Goal: Contribute content: Contribute content

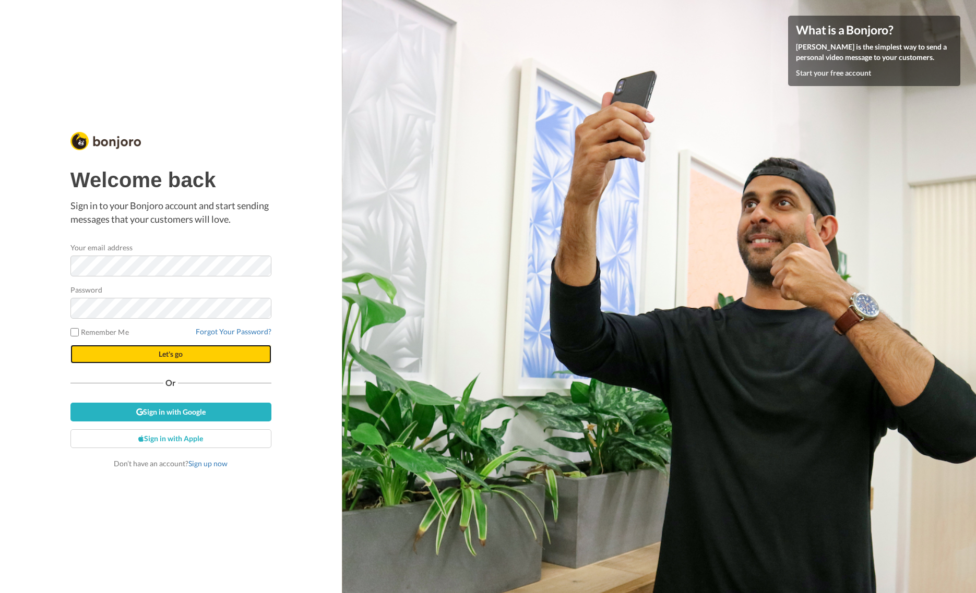
click at [213, 345] on button "Let's go" at bounding box center [170, 354] width 201 height 19
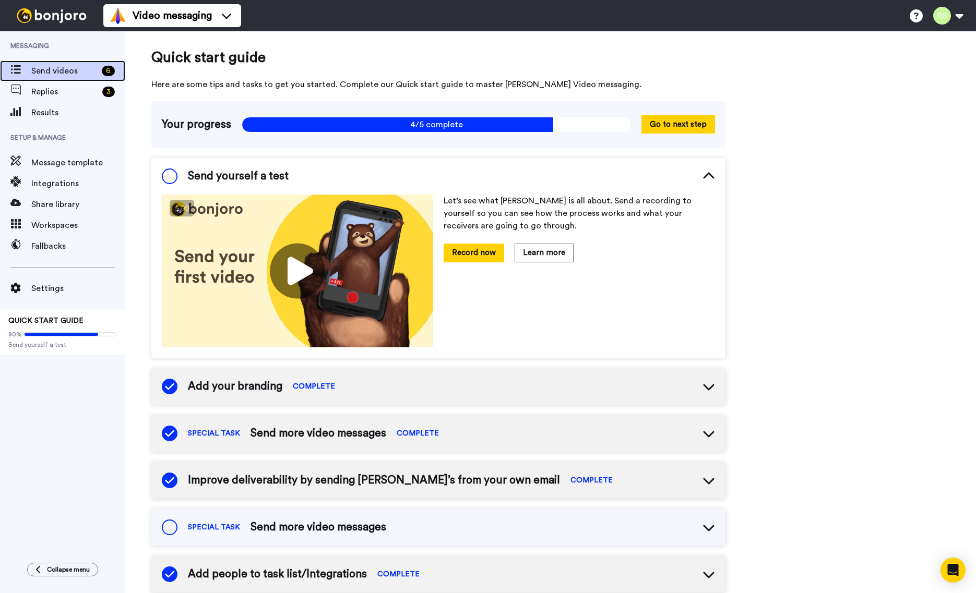
click at [57, 69] on span "Send videos" at bounding box center [64, 71] width 66 height 13
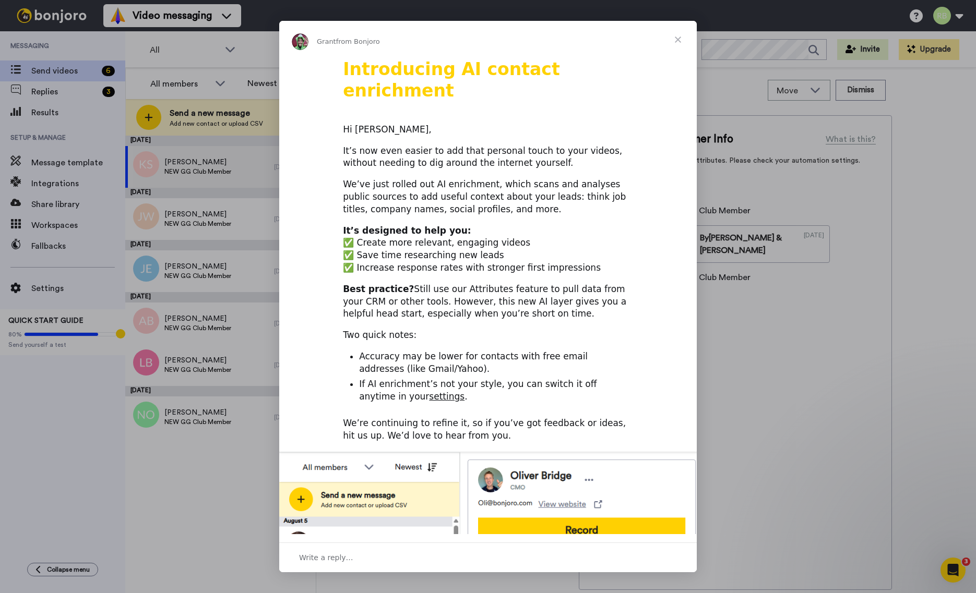
click at [675, 38] on span "Close" at bounding box center [678, 40] width 38 height 38
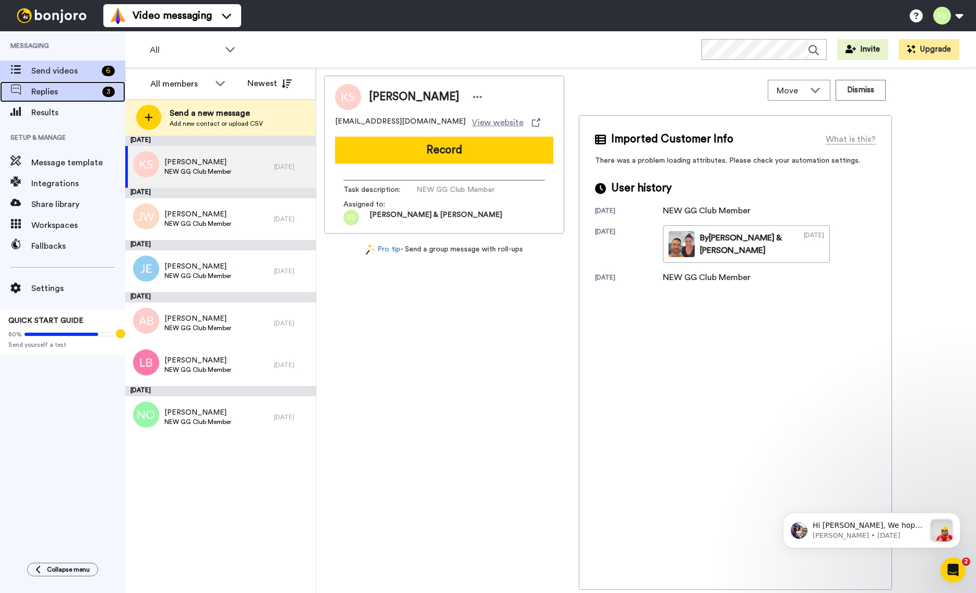
click at [86, 89] on span "Replies" at bounding box center [64, 92] width 67 height 13
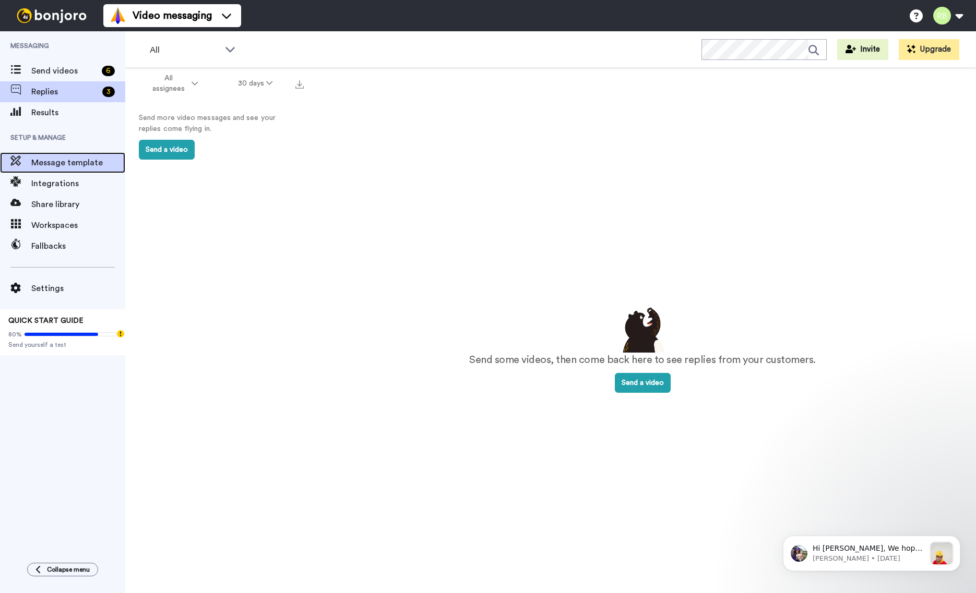
click at [61, 164] on span "Message template" at bounding box center [78, 163] width 94 height 13
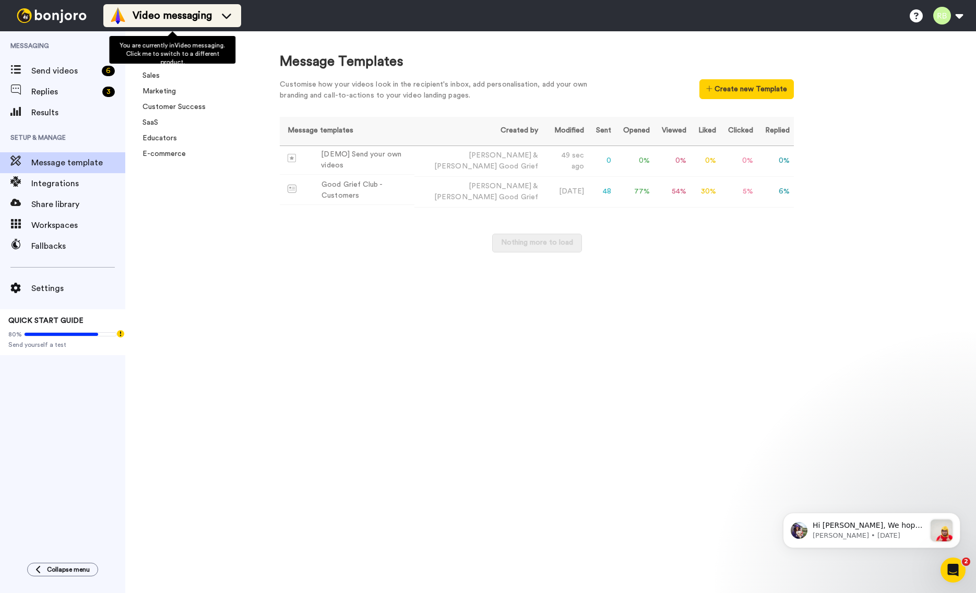
click at [209, 10] on span "Video messaging" at bounding box center [172, 15] width 79 height 15
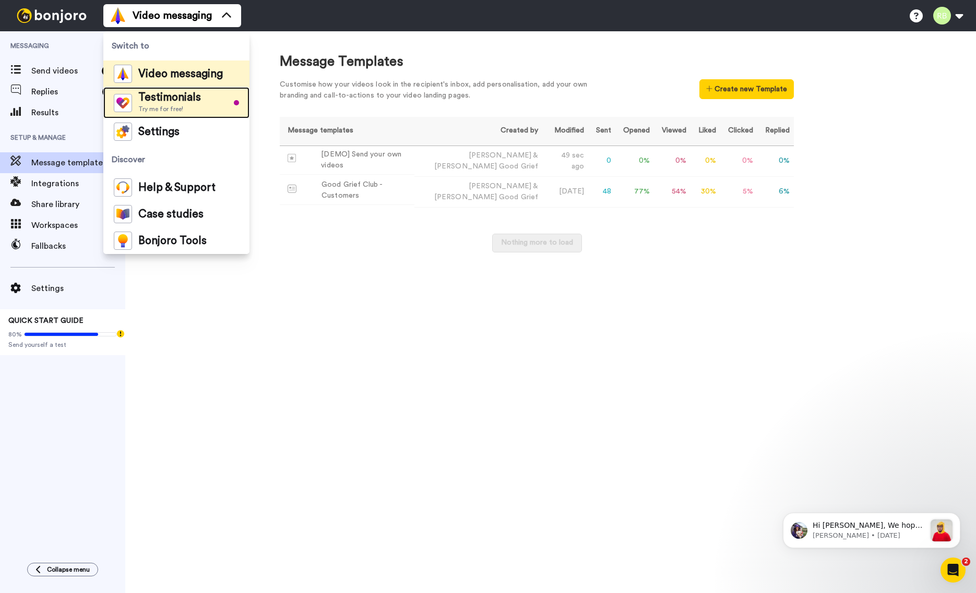
click at [176, 95] on span "Testimonials" at bounding box center [169, 97] width 63 height 10
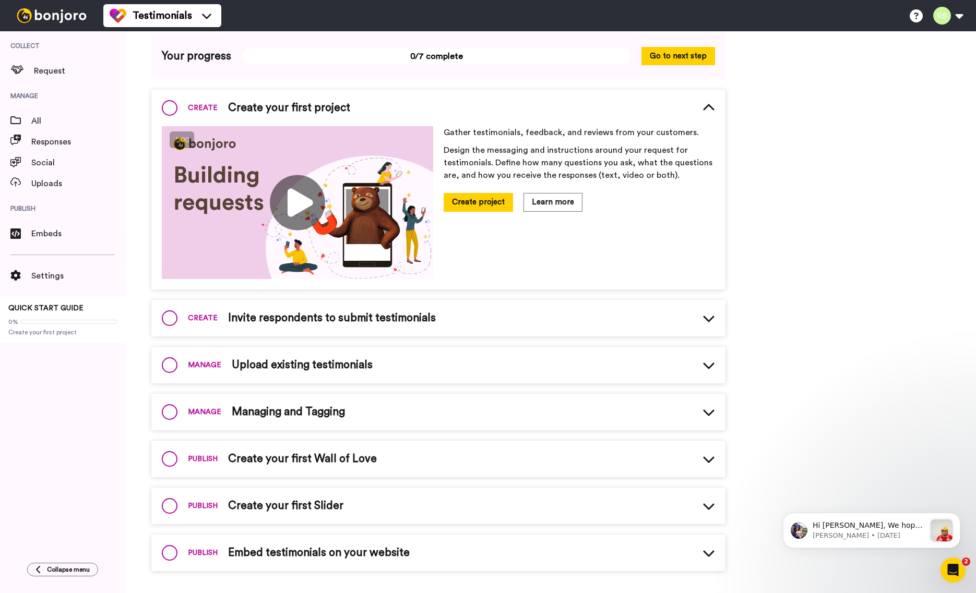
scroll to position [73, 0]
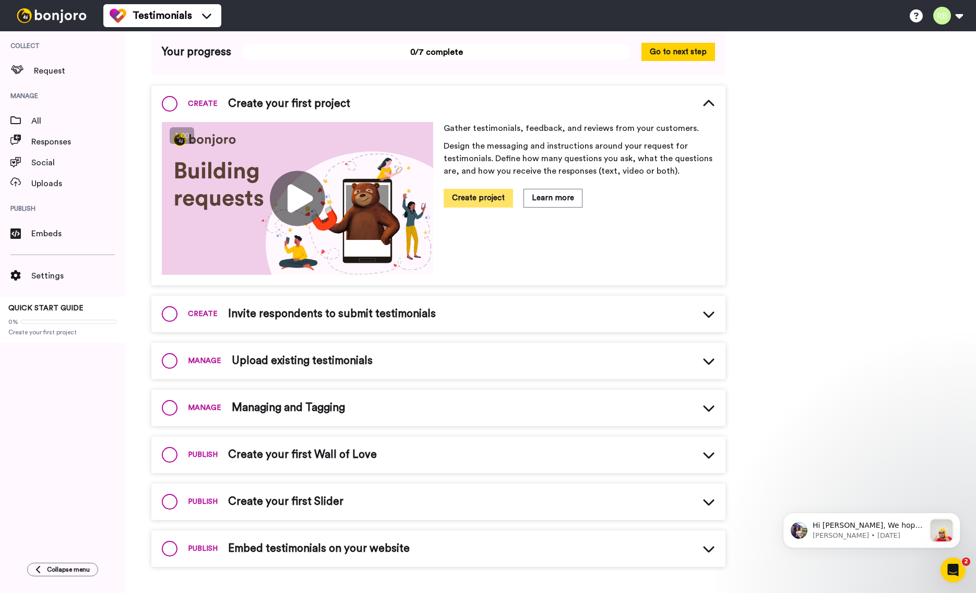
click at [508, 192] on button "Create project" at bounding box center [478, 198] width 69 height 18
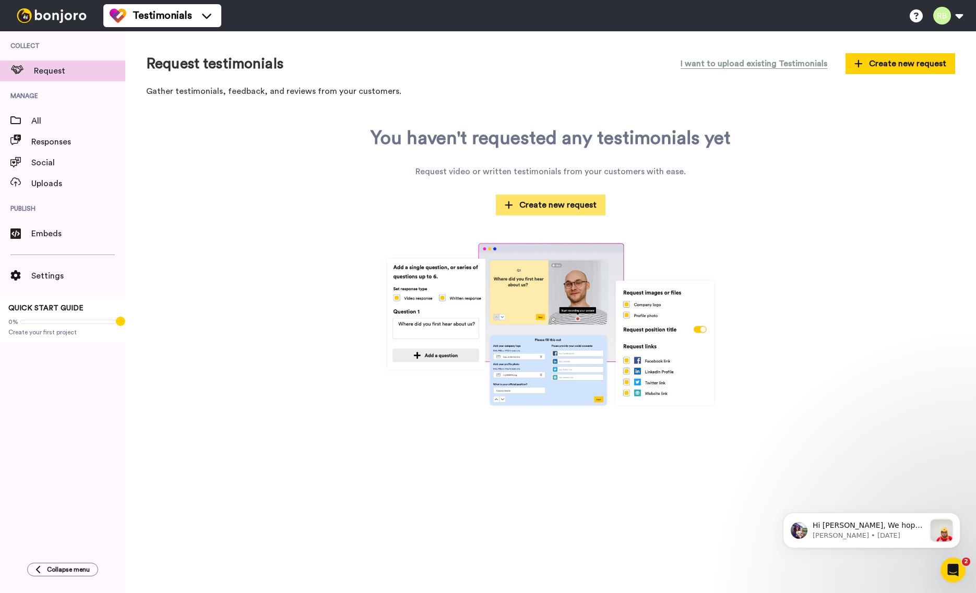
click at [538, 209] on span "Create new request" at bounding box center [551, 205] width 92 height 13
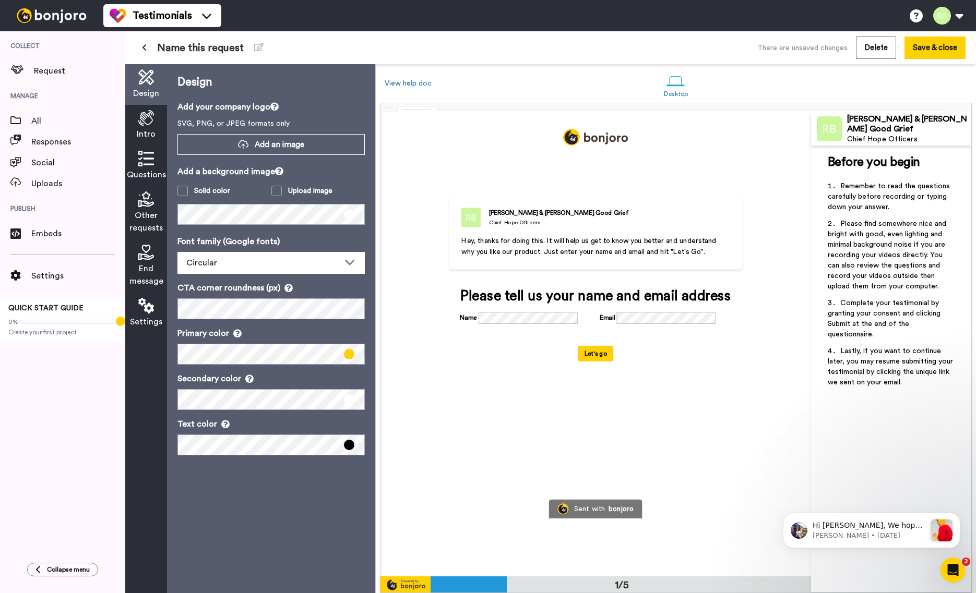
click at [897, 283] on li "Please find somewhere nice and bright with good, even lighting and minimal back…" at bounding box center [891, 258] width 127 height 79
click at [885, 210] on span "Remember to read the questions carefully before recording or typing down your a…" at bounding box center [890, 197] width 124 height 28
drag, startPoint x: 863, startPoint y: 197, endPoint x: 900, endPoint y: 210, distance: 38.6
click at [900, 210] on li "Remember to read the questions carefully before recording or typing down your a…" at bounding box center [891, 200] width 127 height 38
click at [897, 224] on span "Please find somewhere nice and bright with good, even lighting and minimal back…" at bounding box center [888, 255] width 121 height 70
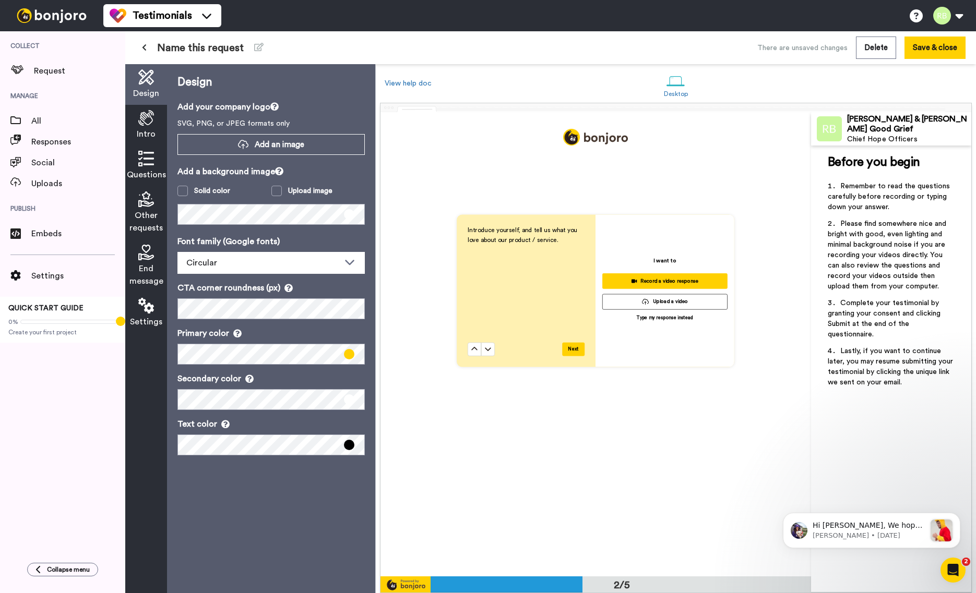
scroll to position [535, 0]
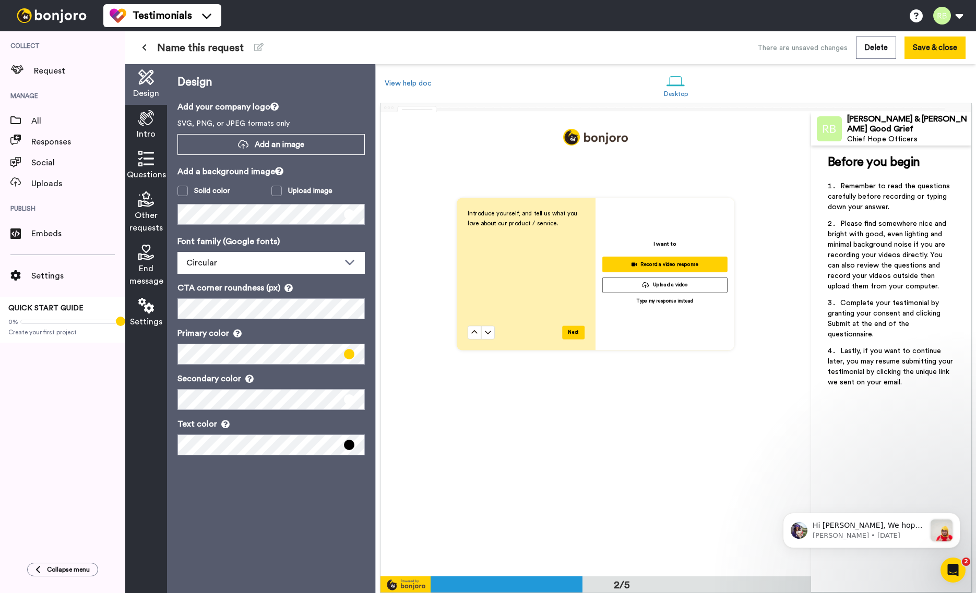
click at [521, 215] on span "Introduce yourself, and tell us what you love about our product / service." at bounding box center [523, 218] width 111 height 16
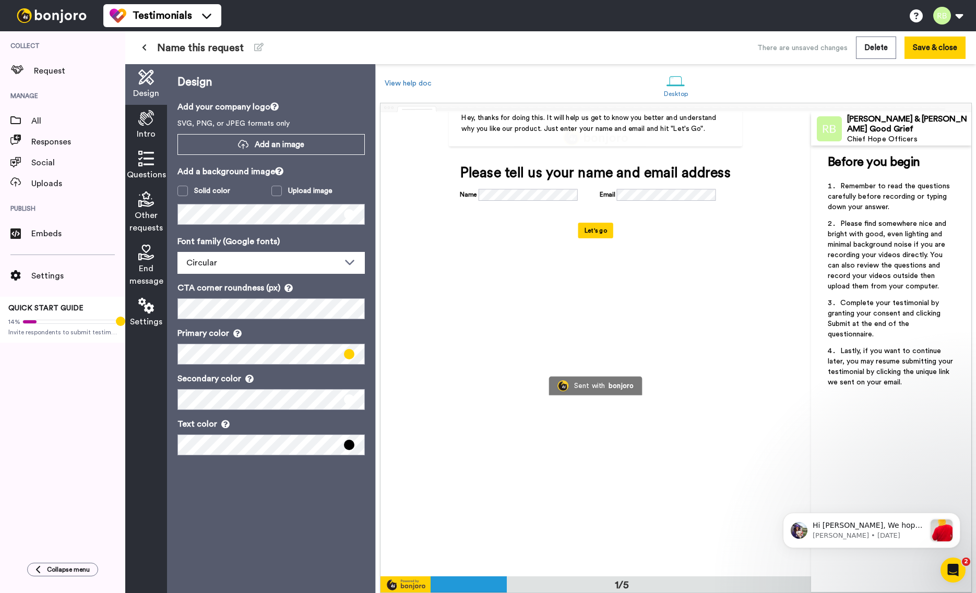
scroll to position [0, 0]
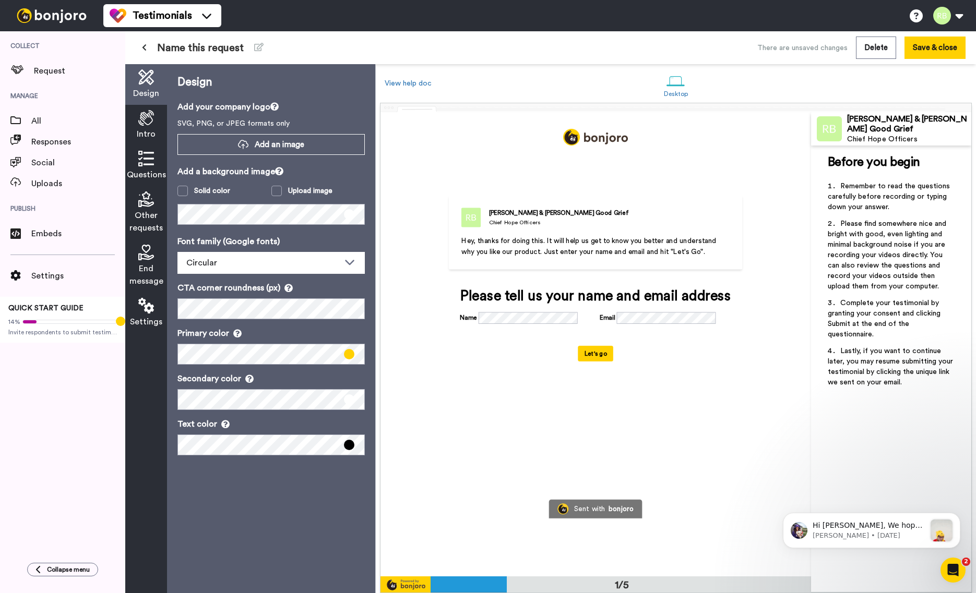
click at [554, 227] on div "Ryan & Calie Good Grief Chief Hope Officers Hey, thanks for doing this. It will…" at bounding box center [596, 232] width 294 height 75
drag, startPoint x: 553, startPoint y: 260, endPoint x: 550, endPoint y: 266, distance: 6.1
click at [553, 260] on div "Hey, thanks for doing this. It will help us get to know you better and understa…" at bounding box center [595, 260] width 269 height 50
click at [543, 289] on div "Please tell us your name and email address" at bounding box center [596, 297] width 272 height 16
click at [538, 296] on div "Please tell us your name and email address" at bounding box center [596, 297] width 272 height 16
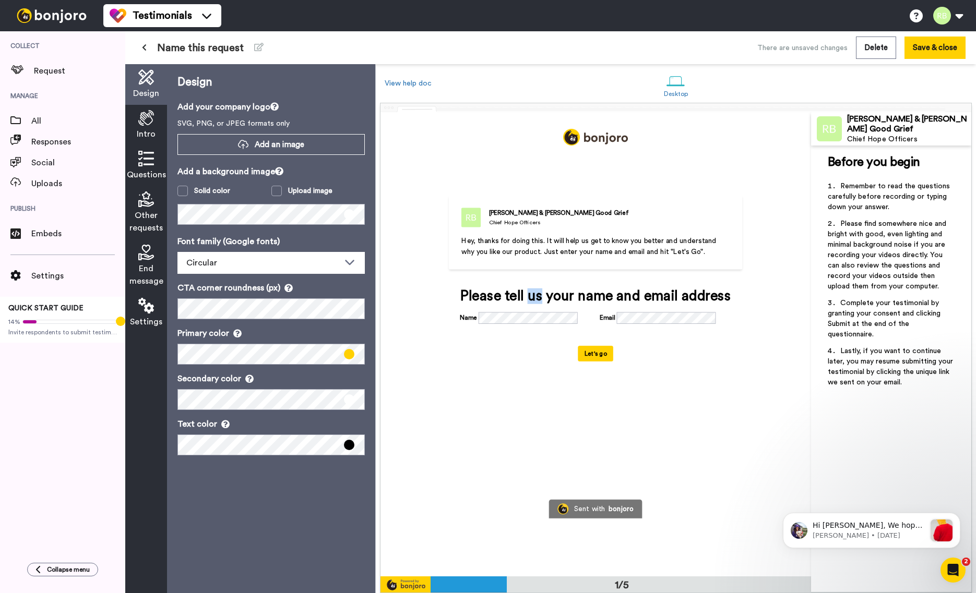
click at [538, 296] on div "Please tell us your name and email address" at bounding box center [596, 297] width 272 height 16
click at [152, 128] on span "Intro" at bounding box center [146, 134] width 19 height 13
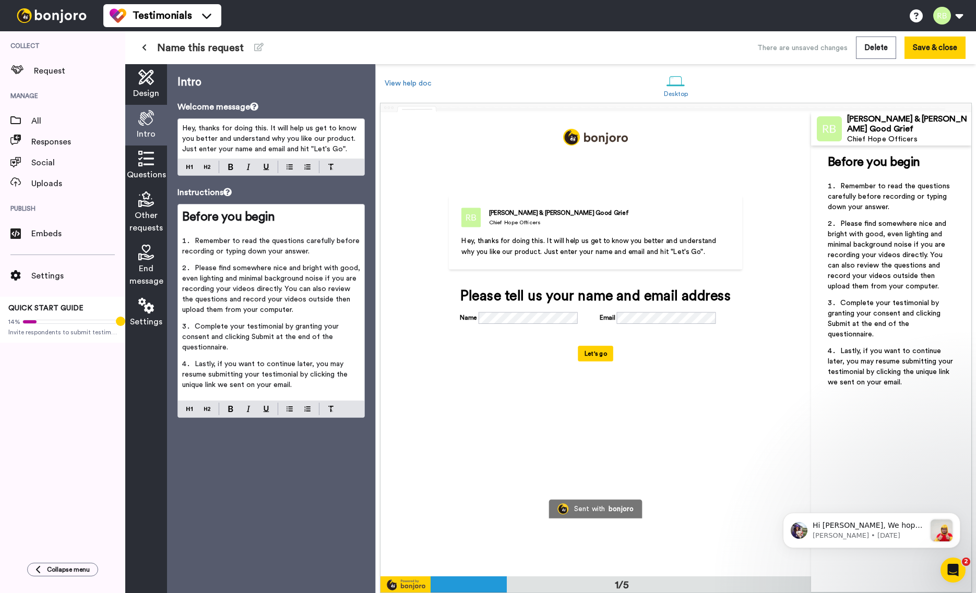
click at [135, 97] on span "Design" at bounding box center [146, 93] width 26 height 13
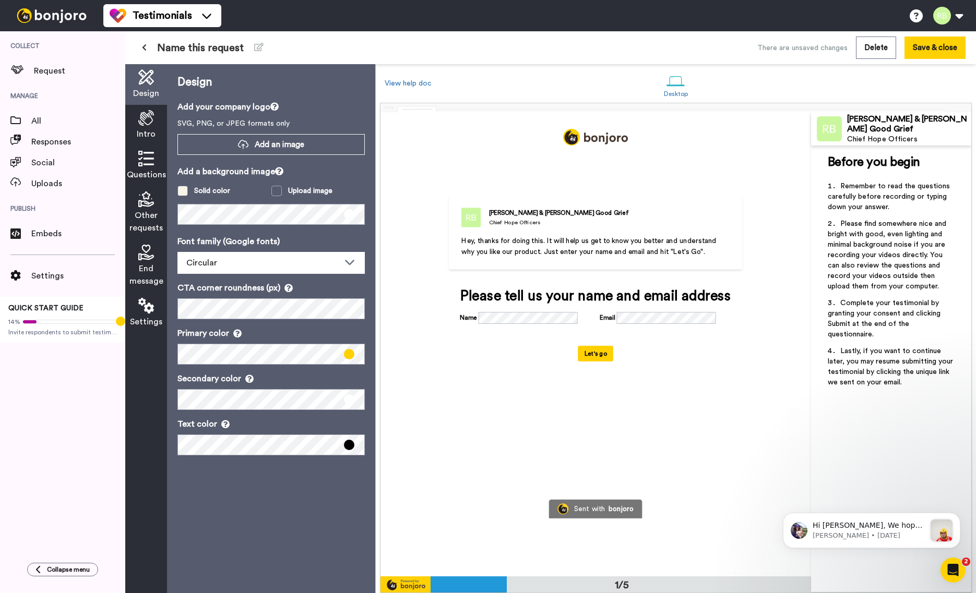
click at [179, 194] on span at bounding box center [182, 191] width 10 height 10
click at [181, 193] on span at bounding box center [182, 191] width 10 height 10
click at [184, 192] on span at bounding box center [182, 191] width 10 height 10
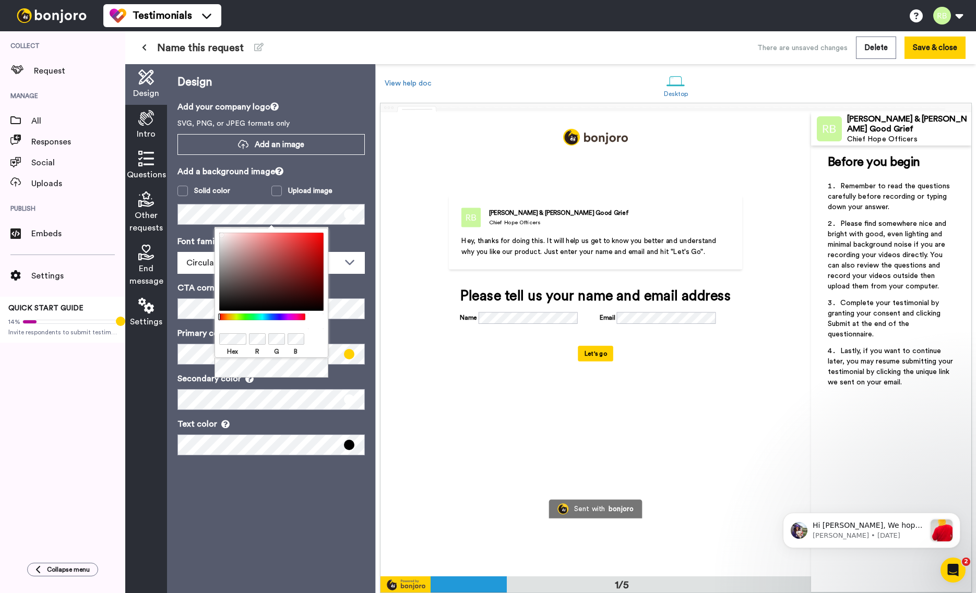
click at [231, 330] on div "Hex R G B" at bounding box center [271, 293] width 114 height 130
click at [257, 200] on div "Add a background image Solid color Upload image" at bounding box center [270, 194] width 187 height 59
click at [387, 195] on div "Ryan & Calie Good Grief Chief Hope Officers Hey, thanks for doing this. It will…" at bounding box center [595, 344] width 430 height 464
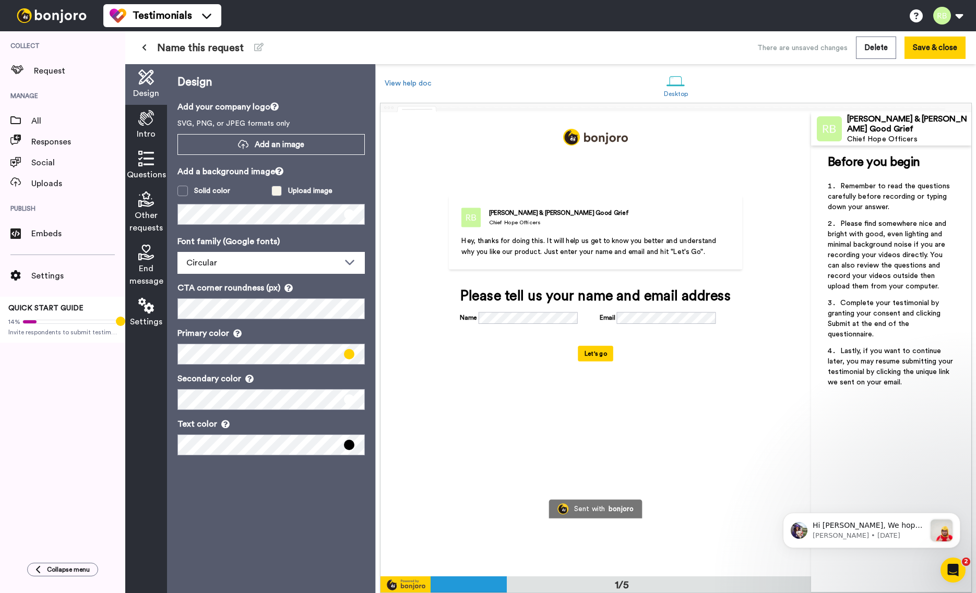
click at [361, 194] on label "Upload image" at bounding box center [318, 191] width 94 height 10
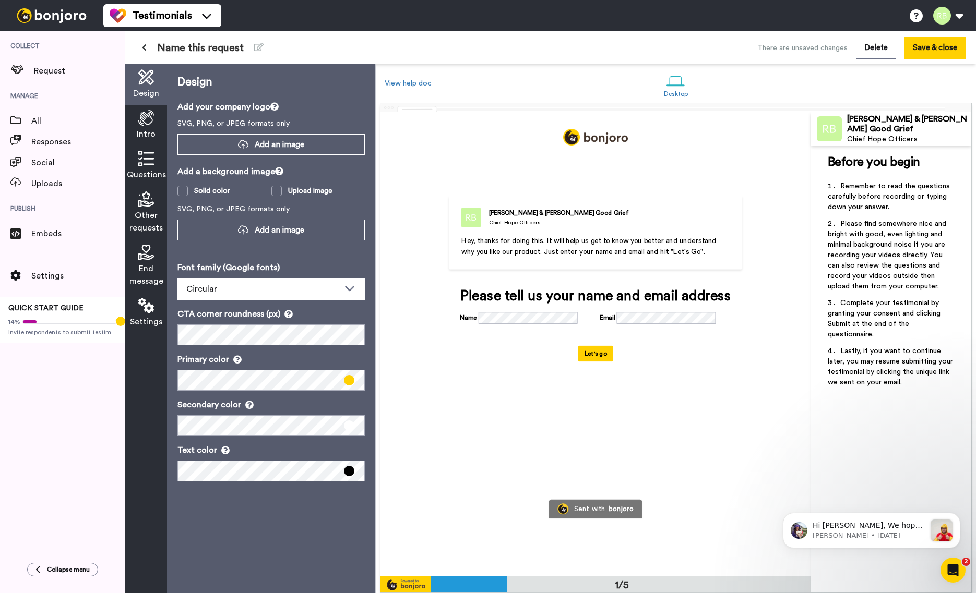
click at [210, 200] on div "Add a background image Solid color Upload image SVG, PNG, or JPEG formats only …" at bounding box center [270, 208] width 187 height 86
click at [212, 195] on div "Solid color" at bounding box center [212, 191] width 36 height 10
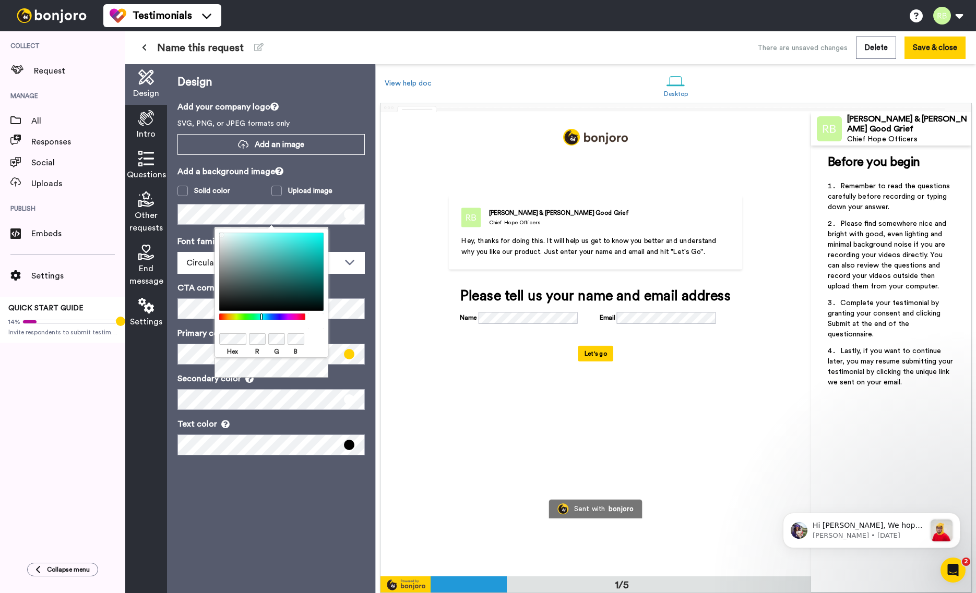
click at [262, 317] on div at bounding box center [262, 317] width 90 height 7
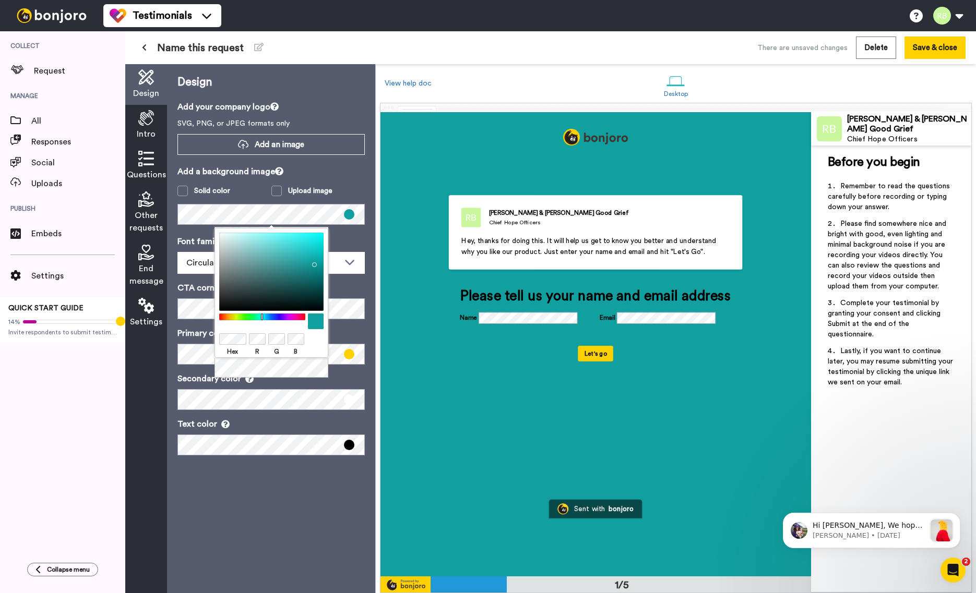
drag, startPoint x: 303, startPoint y: 273, endPoint x: 313, endPoint y: 262, distance: 15.1
click at [312, 262] on div at bounding box center [271, 272] width 104 height 78
click at [364, 238] on p "Font family (Google fonts)" at bounding box center [270, 241] width 187 height 13
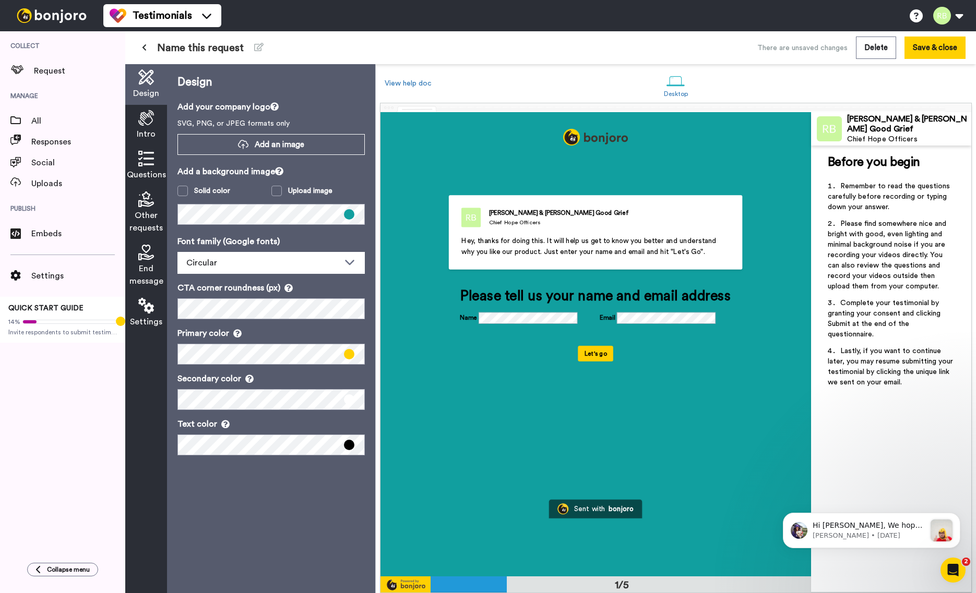
click at [134, 124] on div "Intro" at bounding box center [146, 125] width 42 height 41
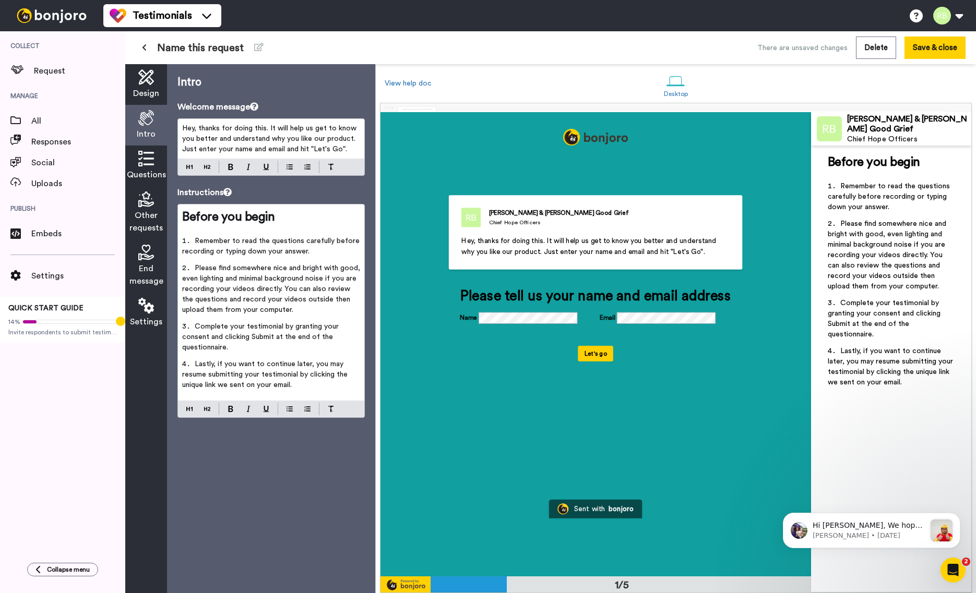
click at [249, 127] on span "Hey, thanks for doing this. It will help us get to know you better and understa…" at bounding box center [270, 139] width 176 height 28
click at [248, 128] on span "Hey, thanks for doing this. It will help us get to know you better and understa…" at bounding box center [270, 139] width 176 height 28
click at [213, 44] on span "Name this request" at bounding box center [200, 48] width 87 height 15
click at [249, 47] on button at bounding box center [259, 48] width 22 height 19
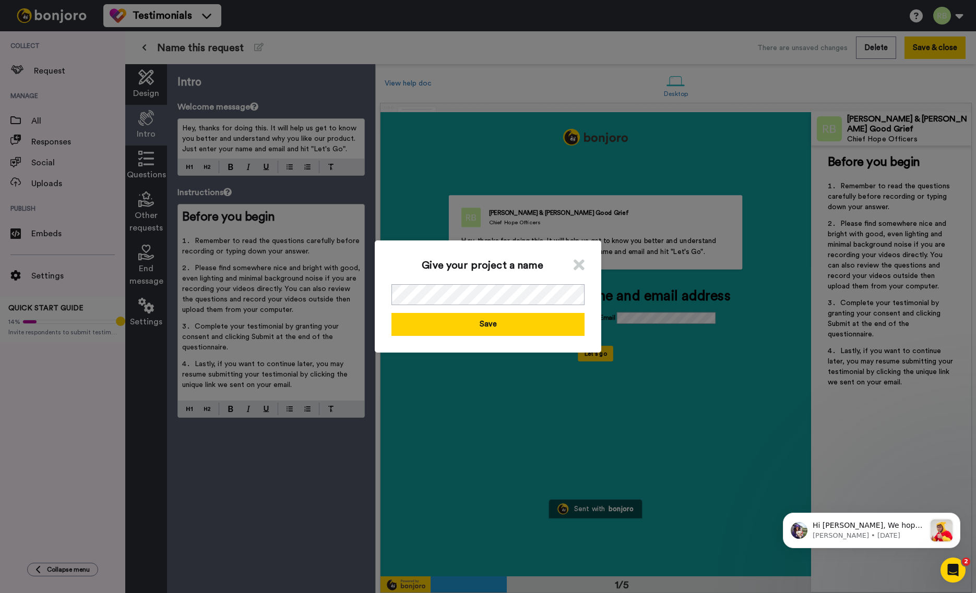
click at [474, 307] on div "Give your project a name Save" at bounding box center [488, 297] width 226 height 112
click at [510, 330] on button "Save" at bounding box center [487, 324] width 193 height 22
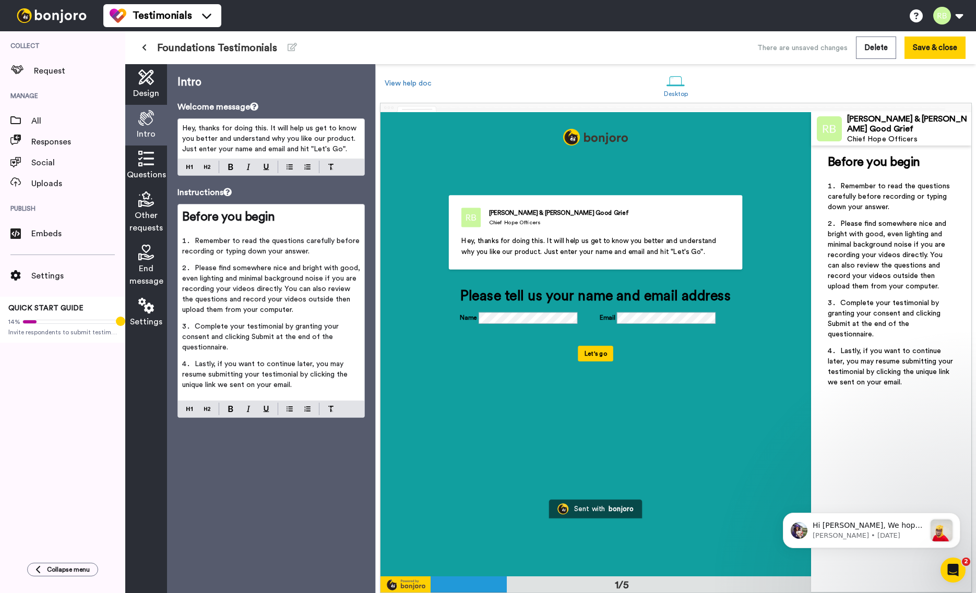
click at [272, 134] on span "Hey, thanks for doing this. It will help us get to know you better and understa…" at bounding box center [270, 139] width 176 height 28
click at [240, 131] on span "Hey, thanks for doing this. It will help us get to know you better and understa…" at bounding box center [270, 139] width 176 height 28
drag, startPoint x: 294, startPoint y: 129, endPoint x: 338, endPoint y: 137, distance: 44.5
click at [338, 137] on span "Hey, thanks for this. It will help us get to know you better and understand why…" at bounding box center [271, 139] width 178 height 28
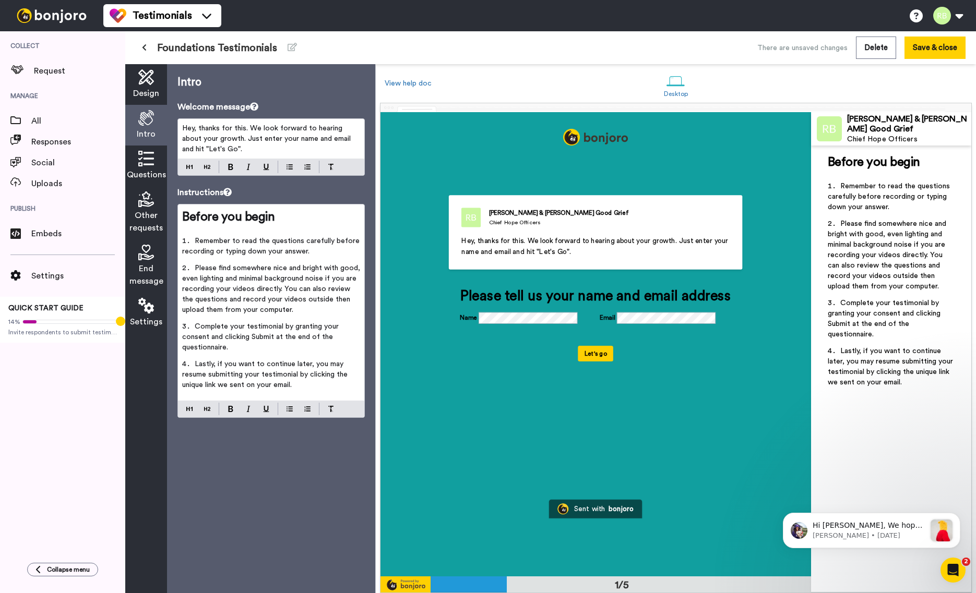
click at [253, 236] on li "Remember to read the questions carefully before recording or typing down your a…" at bounding box center [271, 249] width 178 height 27
drag, startPoint x: 327, startPoint y: 278, endPoint x: 280, endPoint y: 290, distance: 48.5
click at [280, 290] on span "Please find somewhere nice and bright with good, even lighting and minimal back…" at bounding box center [272, 289] width 180 height 49
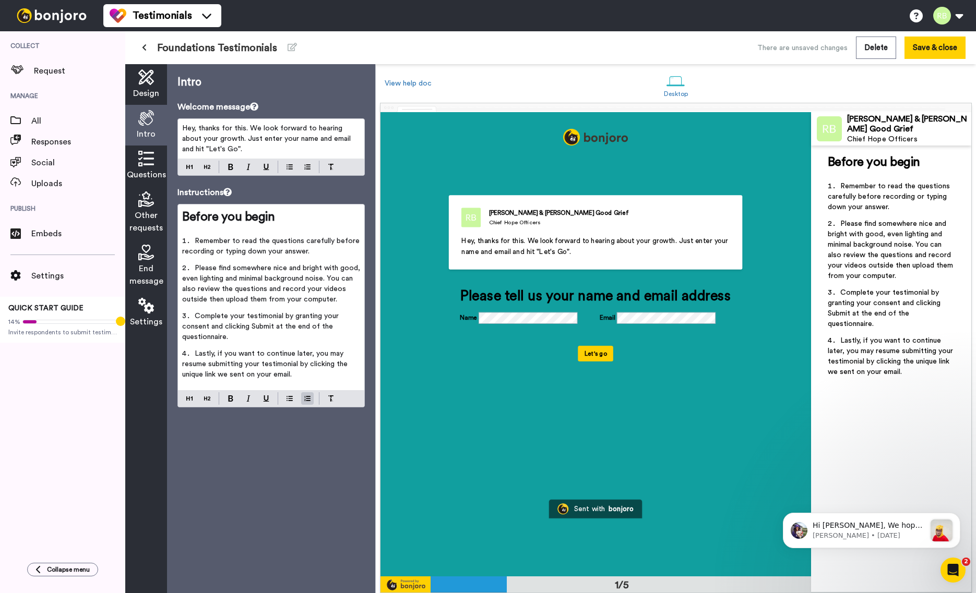
click at [348, 301] on li "Please find somewhere nice and bright with good, even lighting and minimal back…" at bounding box center [271, 287] width 178 height 48
click at [213, 333] on span "Complete your testimonial by granting your consent and clicking Submit at the e…" at bounding box center [261, 327] width 159 height 28
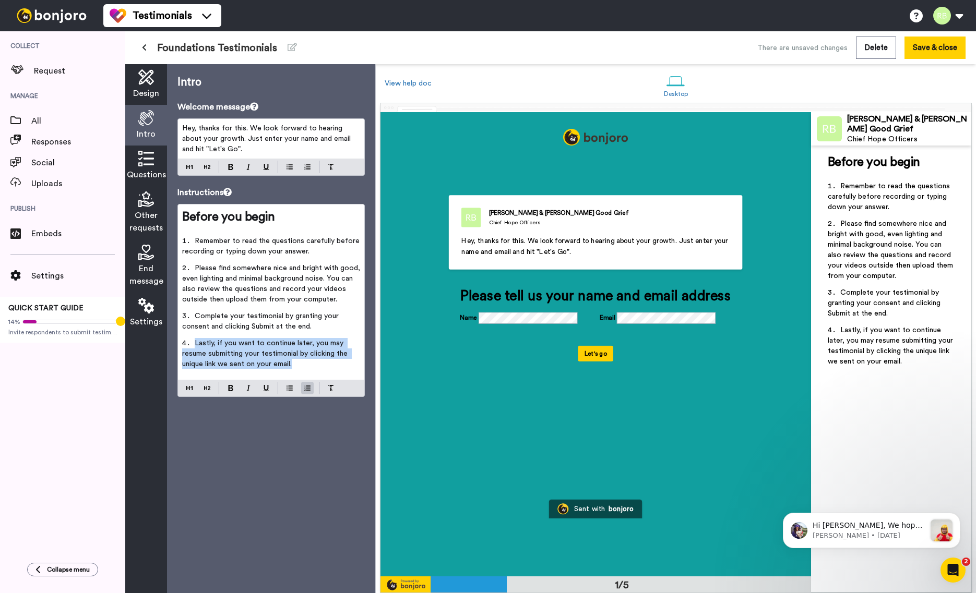
drag, startPoint x: 293, startPoint y: 360, endPoint x: 189, endPoint y: 346, distance: 104.7
click at [189, 346] on li "Lastly, if you want to continue later, you may resume submitting your testimoni…" at bounding box center [271, 357] width 178 height 38
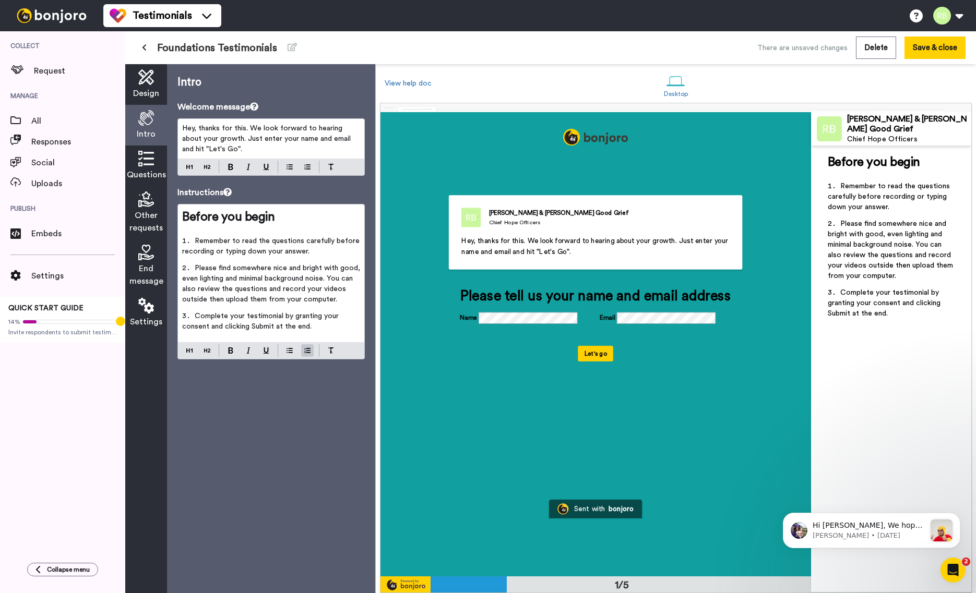
click at [146, 165] on icon at bounding box center [146, 159] width 16 height 16
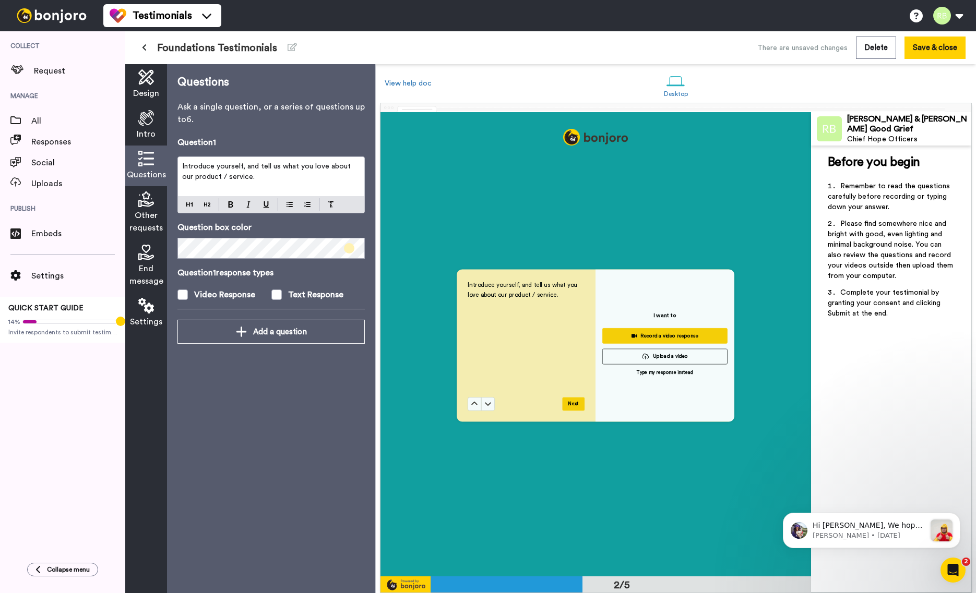
scroll to position [464, 0]
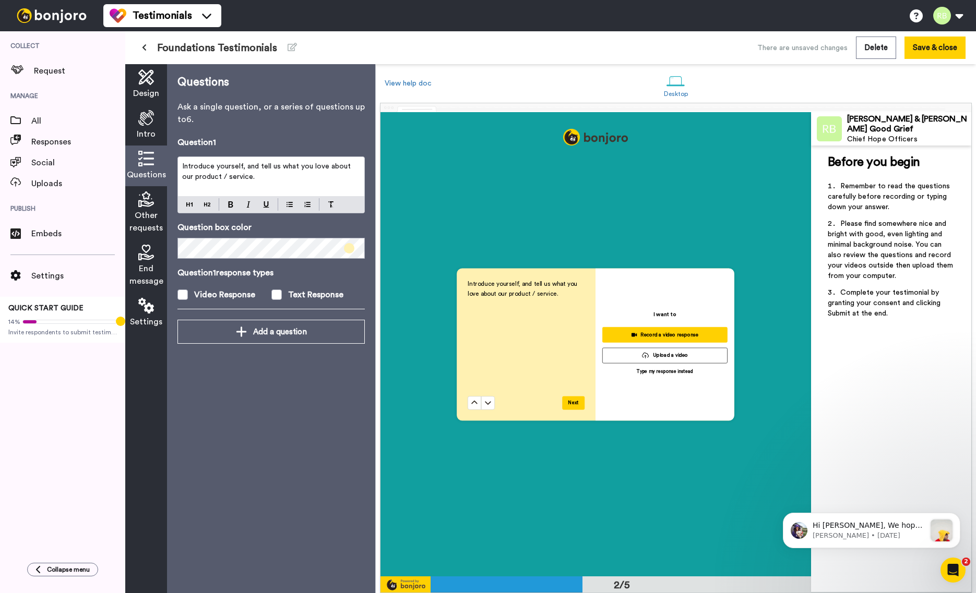
click at [252, 166] on span "Introduce yourself, and tell us what you love about our product / service." at bounding box center [267, 172] width 171 height 18
drag, startPoint x: 288, startPoint y: 169, endPoint x: 286, endPoint y: 174, distance: 5.4
click at [286, 174] on p "Introduce yourself, tell us what you love about our product / service." at bounding box center [271, 171] width 178 height 21
click at [281, 165] on span "Introduce yourself, tell us what you love about our product / service." at bounding box center [267, 172] width 170 height 18
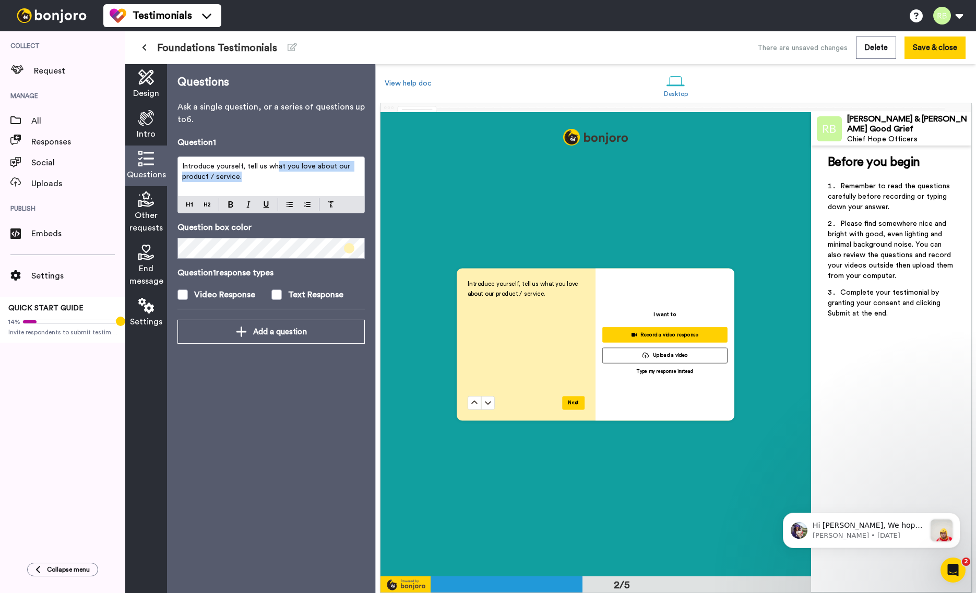
drag, startPoint x: 277, startPoint y: 166, endPoint x: 271, endPoint y: 169, distance: 6.3
click at [276, 173] on p "Introduce yourself, tell us what you love about our product / service." at bounding box center [271, 171] width 178 height 21
click at [269, 167] on span "Introduce yourself, tell us what you love about our product / service." at bounding box center [267, 172] width 170 height 18
drag, startPoint x: 268, startPoint y: 167, endPoint x: 274, endPoint y: 181, distance: 15.4
click at [274, 181] on p "Introduce yourself, tell us what you love about our product / service." at bounding box center [271, 171] width 178 height 21
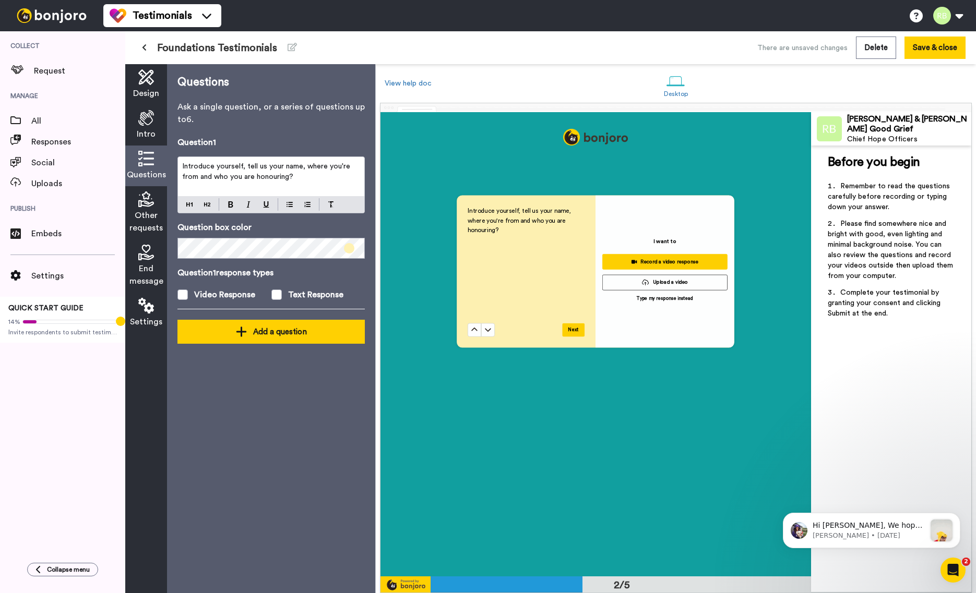
scroll to position [536, 0]
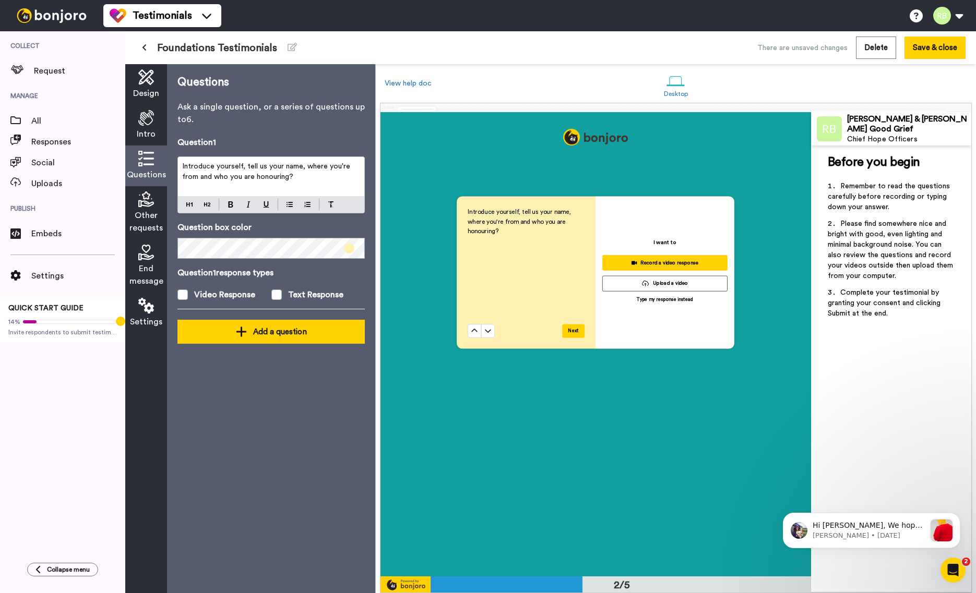
click at [268, 333] on div "Add a question" at bounding box center [271, 332] width 171 height 13
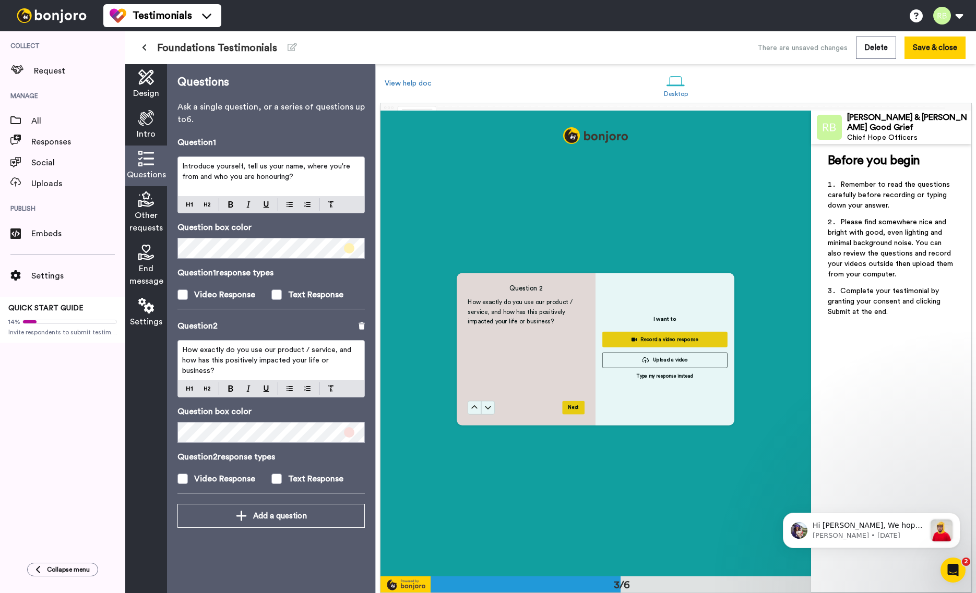
scroll to position [928, 0]
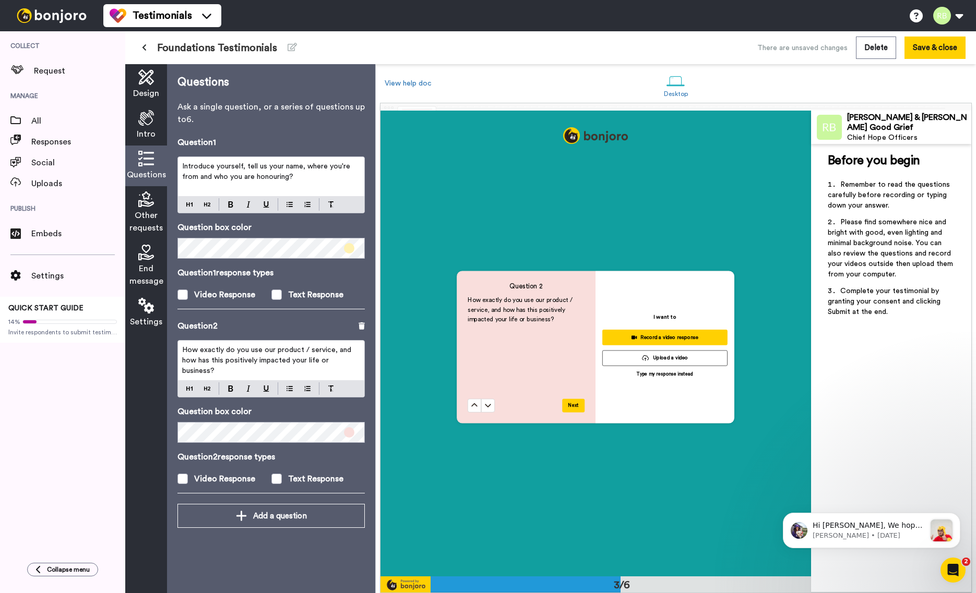
click at [234, 351] on span "How exactly do you use our product / service, and how has this positively impac…" at bounding box center [267, 360] width 171 height 28
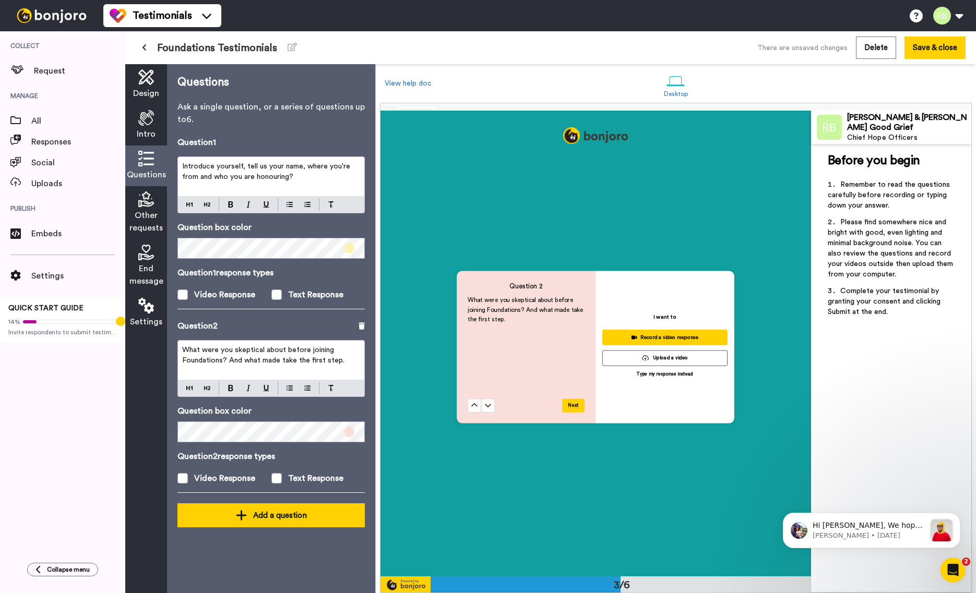
click at [264, 522] on button "Add a question" at bounding box center [270, 516] width 187 height 24
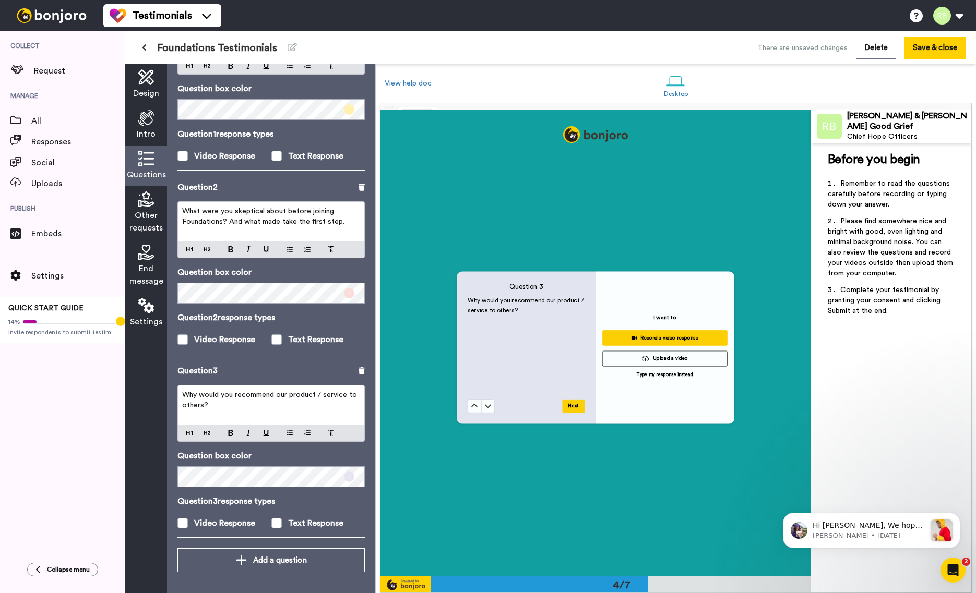
scroll to position [1397, 0]
click at [281, 217] on span "What were you skeptical about before joining Foundations? And what made take th…" at bounding box center [263, 217] width 162 height 18
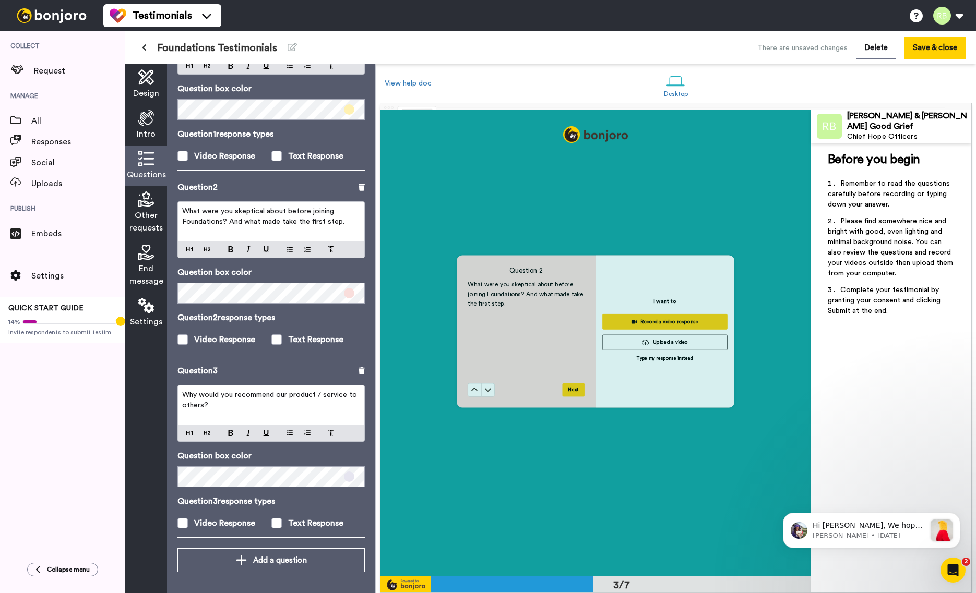
scroll to position [933, 0]
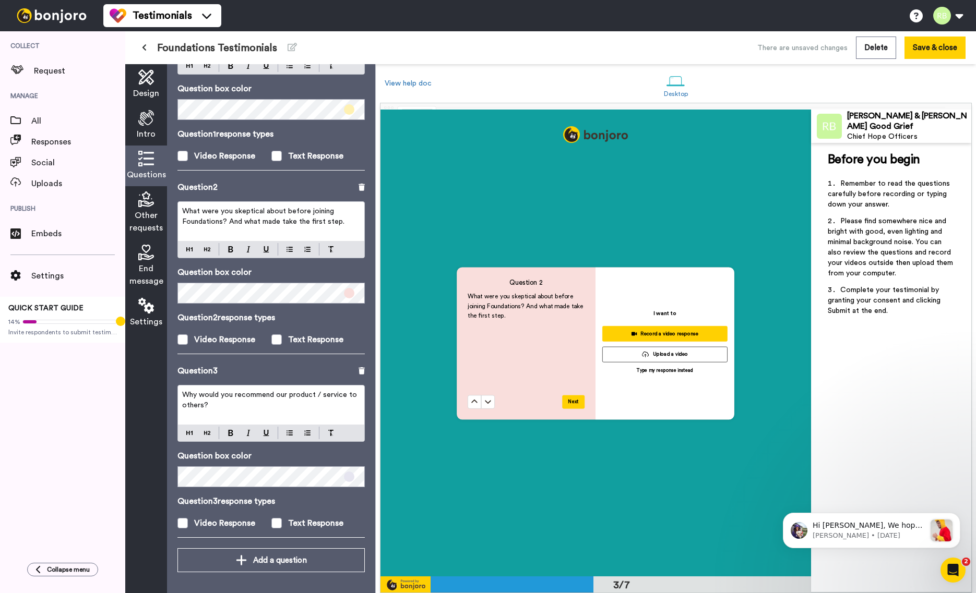
click at [315, 219] on span "What were you skeptical about before joining Foundations? And what made take th…" at bounding box center [263, 217] width 162 height 18
click at [257, 412] on div "Why would you recommend our product / service to others?" at bounding box center [271, 405] width 186 height 39
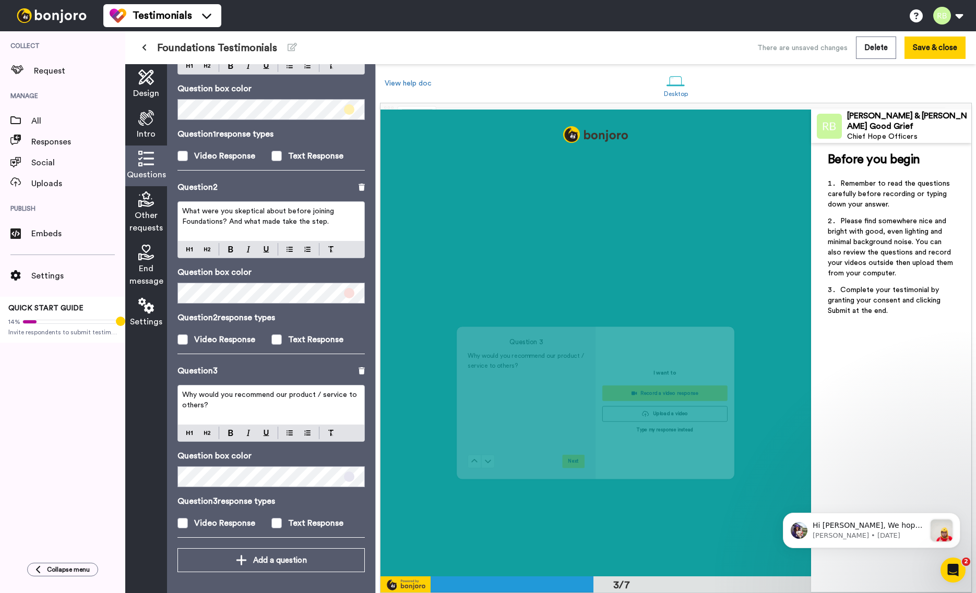
click at [257, 412] on div "Why would you recommend our product / service to others?" at bounding box center [271, 405] width 186 height 39
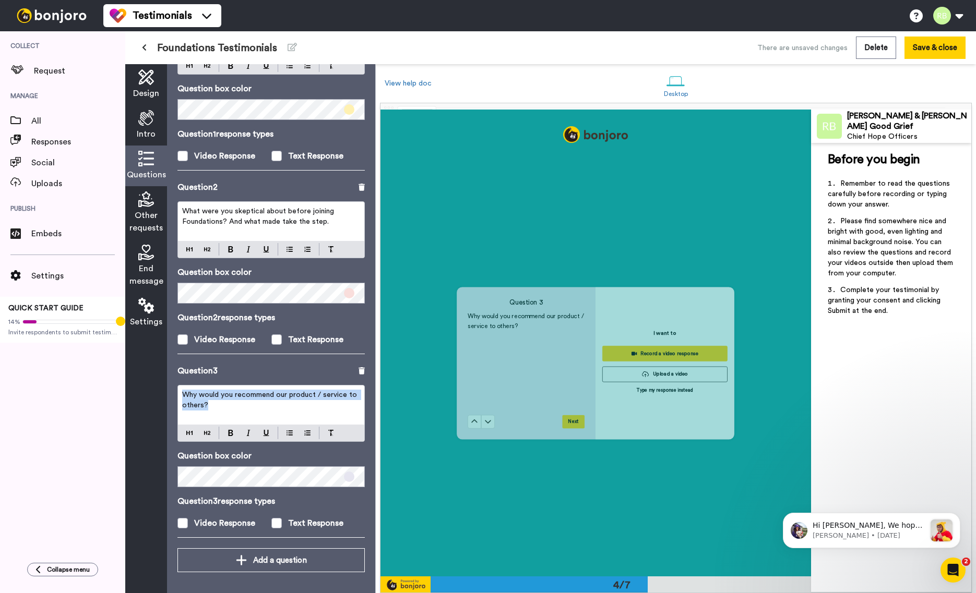
scroll to position [1400, 0]
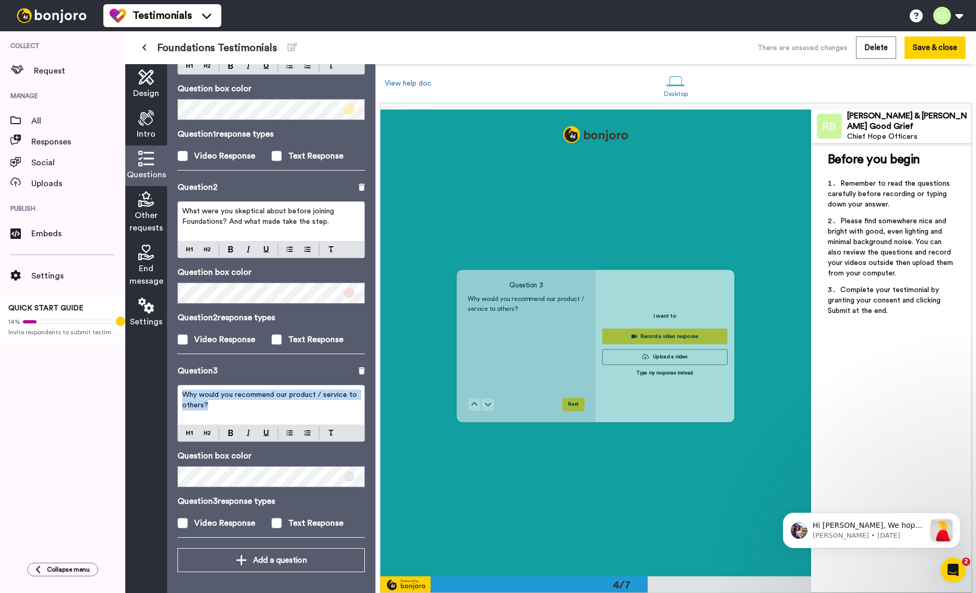
click at [257, 412] on div "Why would you recommend our product / service to others?" at bounding box center [271, 405] width 186 height 39
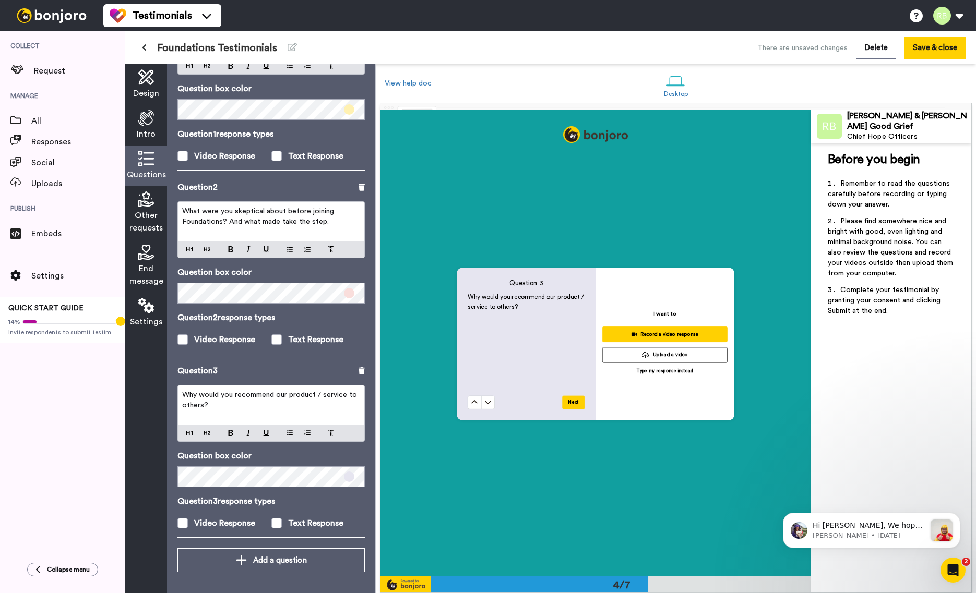
click at [282, 407] on p "Why would you recommend our product / service to others?" at bounding box center [271, 400] width 178 height 21
click at [279, 406] on p "Why would you recommend our product / service to others?" at bounding box center [271, 400] width 178 height 21
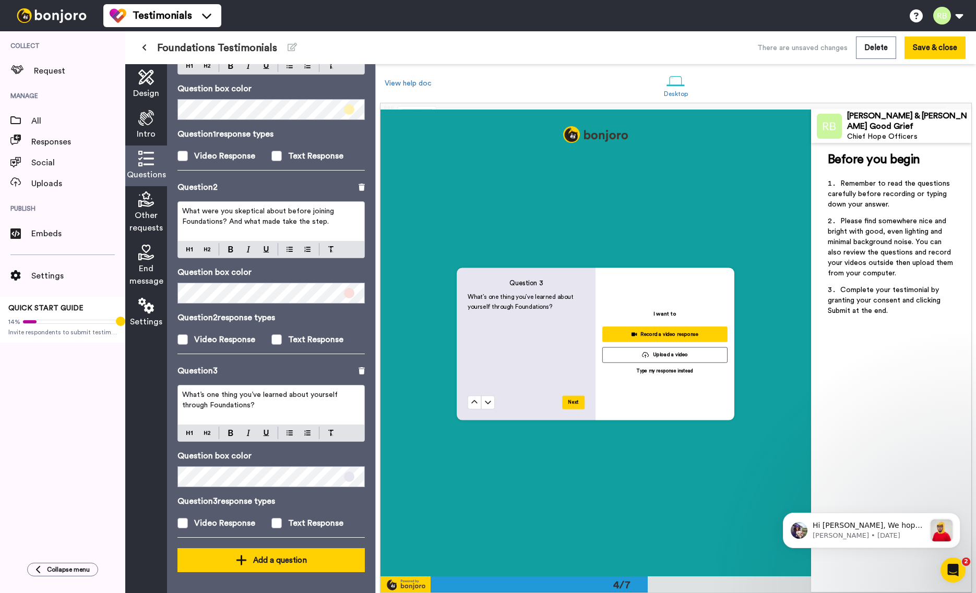
click at [288, 559] on div "Add a question" at bounding box center [271, 560] width 171 height 13
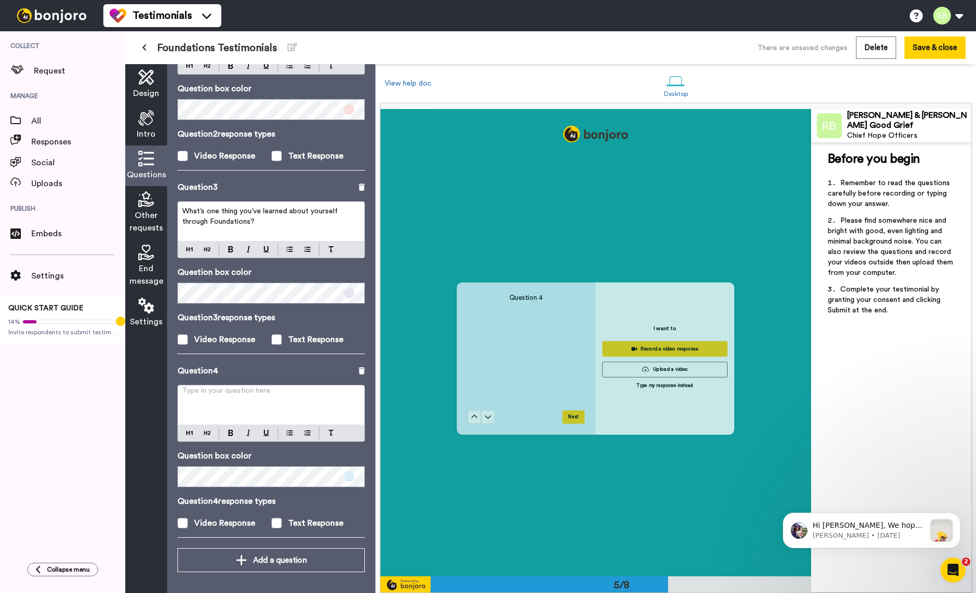
scroll to position [1866, 0]
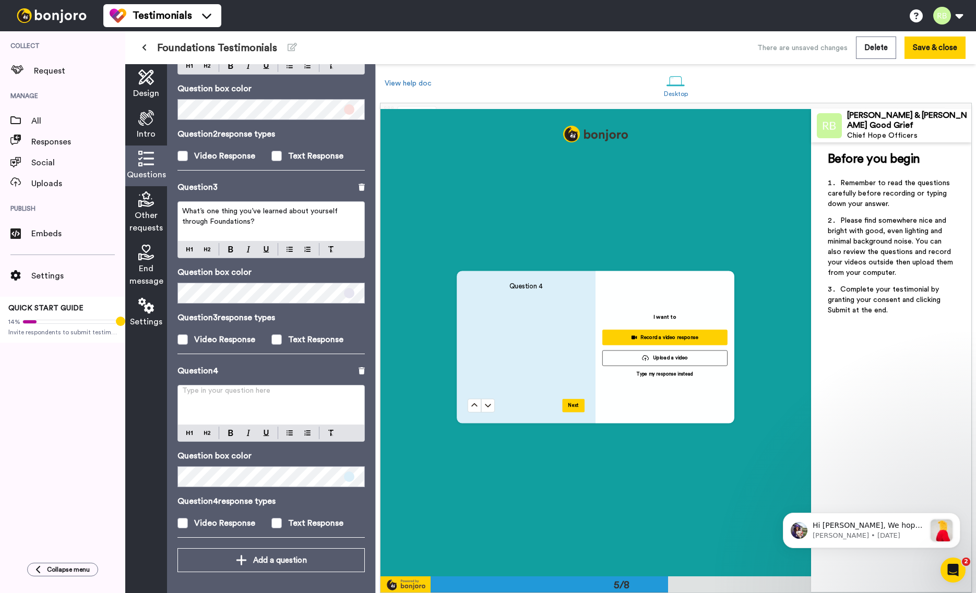
click at [260, 388] on div "Type in your question here ﻿" at bounding box center [271, 405] width 186 height 39
click at [199, 391] on p "Type in your question here ﻿" at bounding box center [271, 395] width 178 height 10
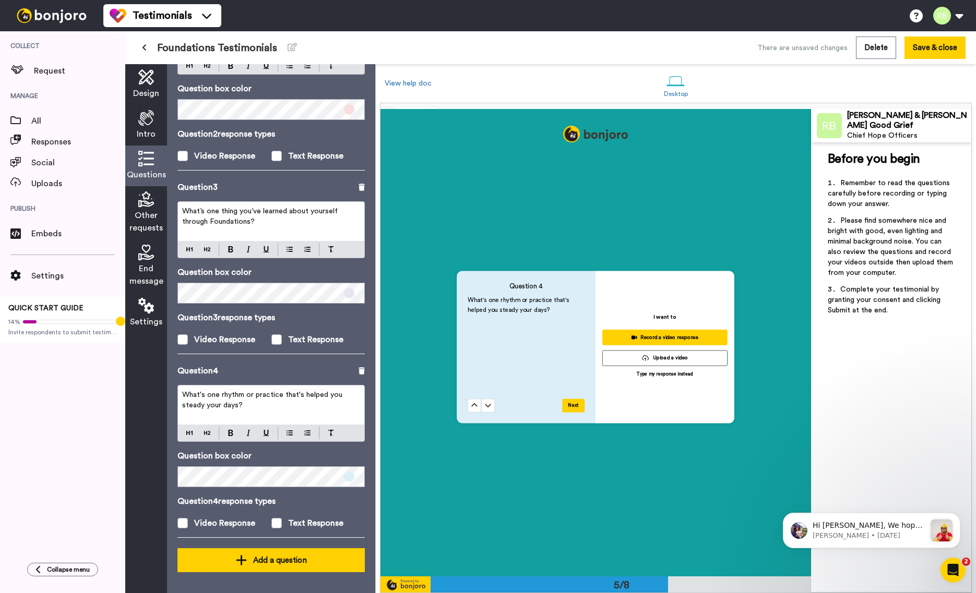
click at [279, 559] on div "Add a question" at bounding box center [271, 560] width 171 height 13
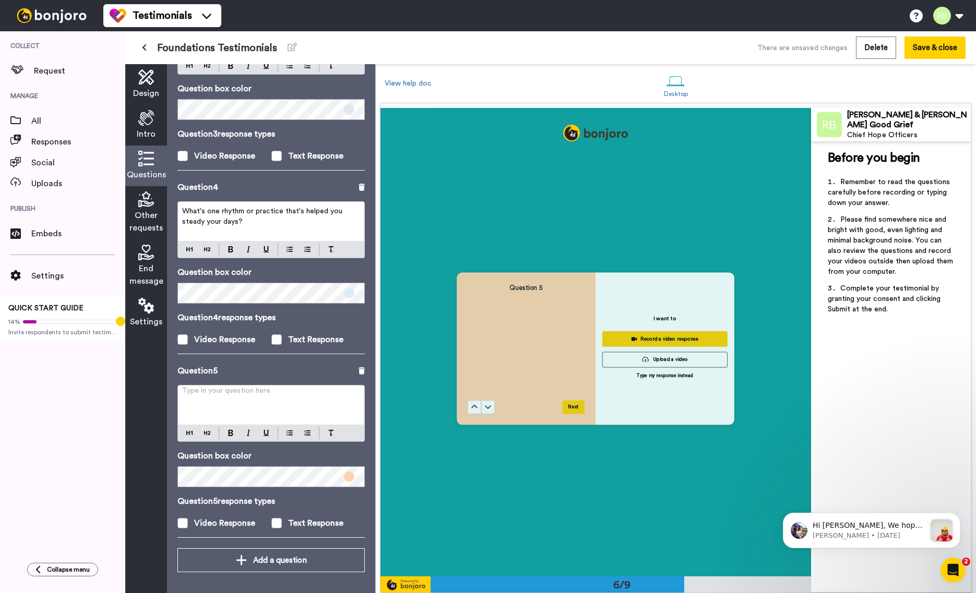
scroll to position [2337, 0]
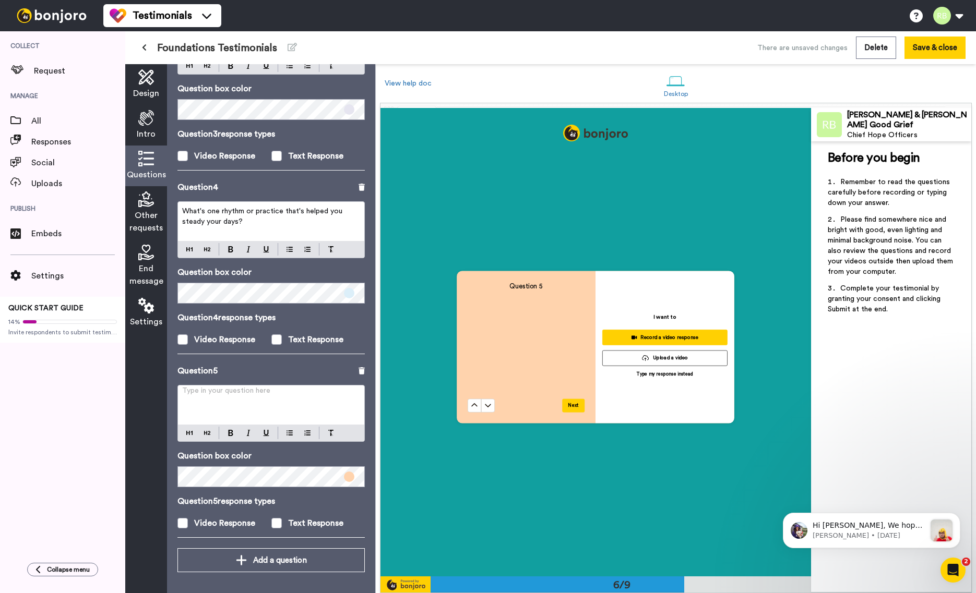
click at [262, 398] on p "Type in your question here ﻿" at bounding box center [271, 395] width 178 height 10
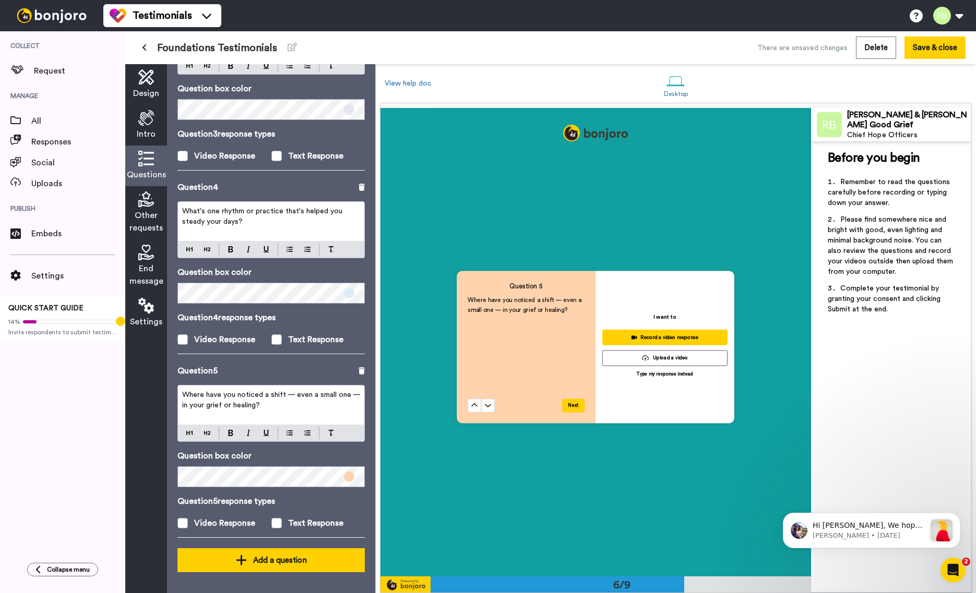
click at [277, 567] on button "Add a question" at bounding box center [270, 560] width 187 height 24
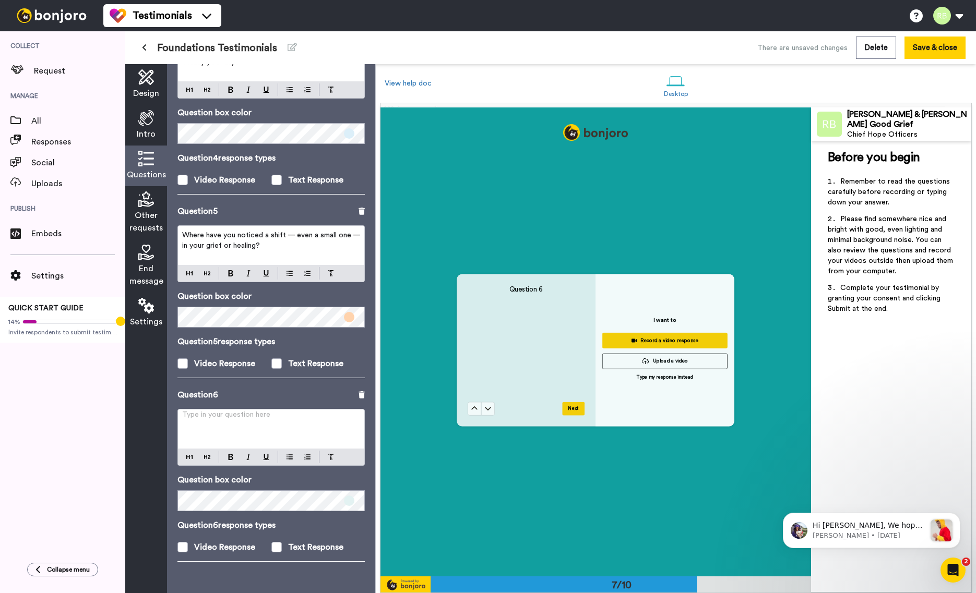
scroll to position [2808, 0]
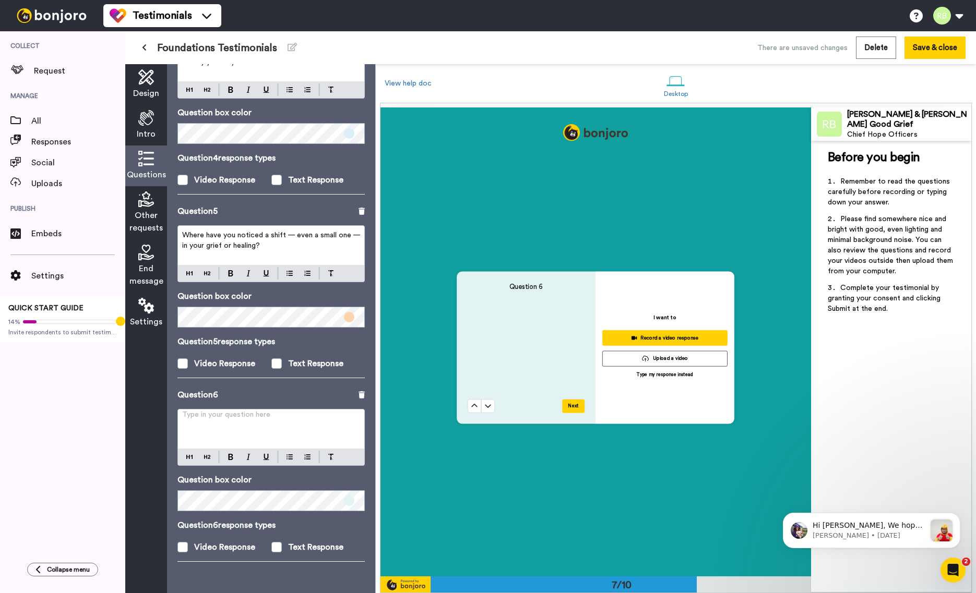
click at [247, 405] on div "Question 6 Type in your question here ﻿ Question box color Question 6 response …" at bounding box center [270, 481] width 187 height 184
click at [145, 208] on div "Other requests" at bounding box center [146, 212] width 42 height 53
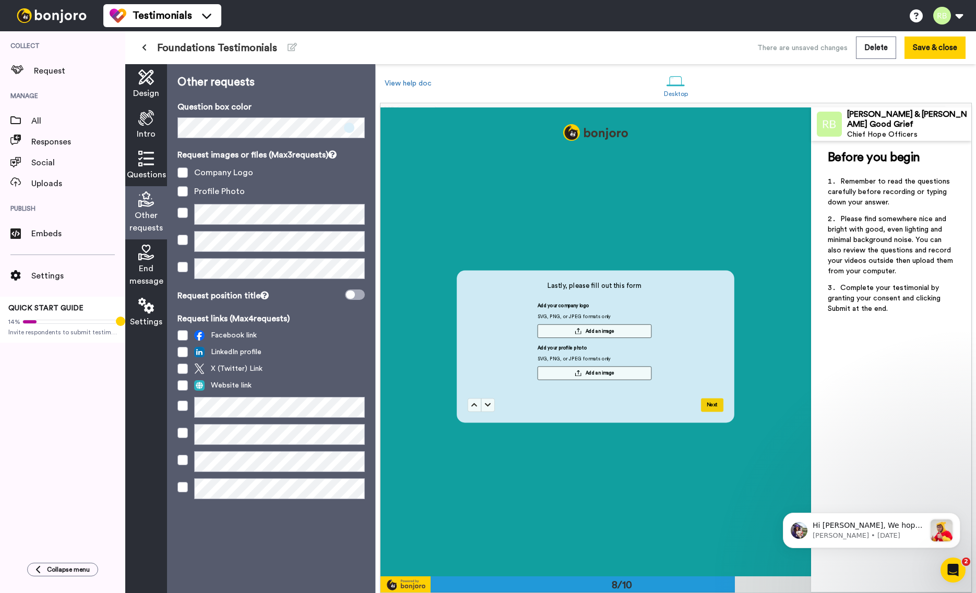
scroll to position [3279, 0]
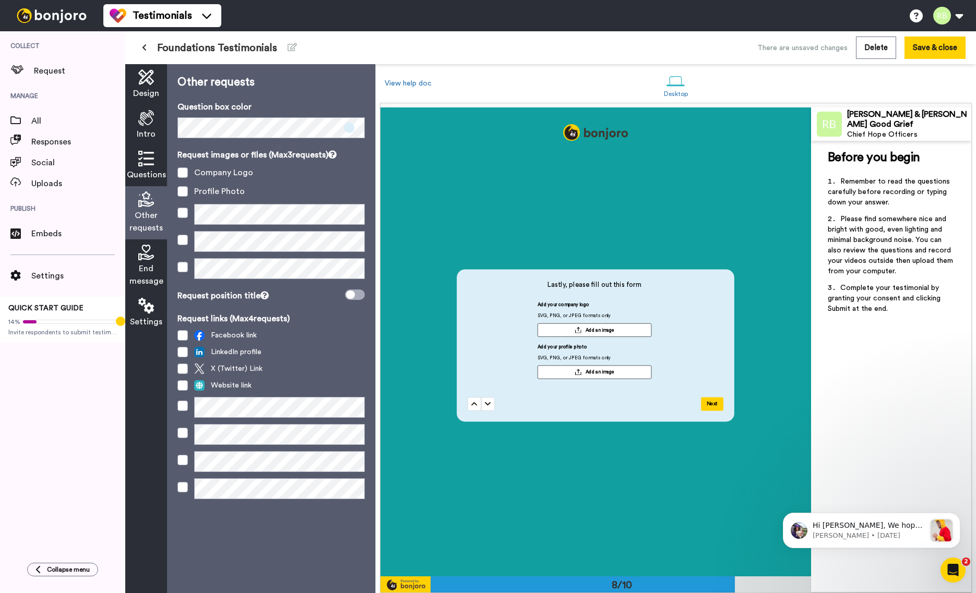
click at [146, 256] on icon at bounding box center [146, 253] width 16 height 16
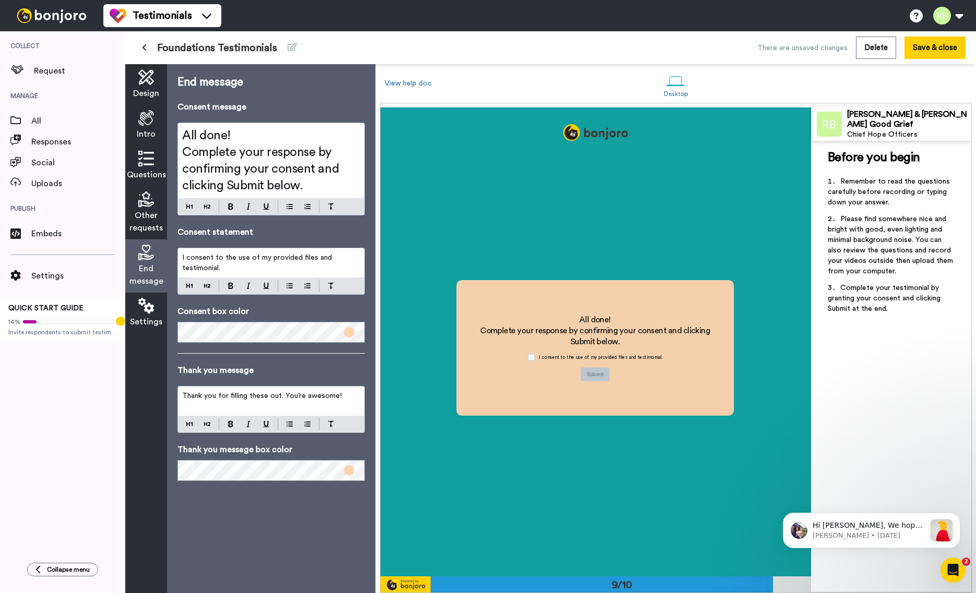
scroll to position [3747, 0]
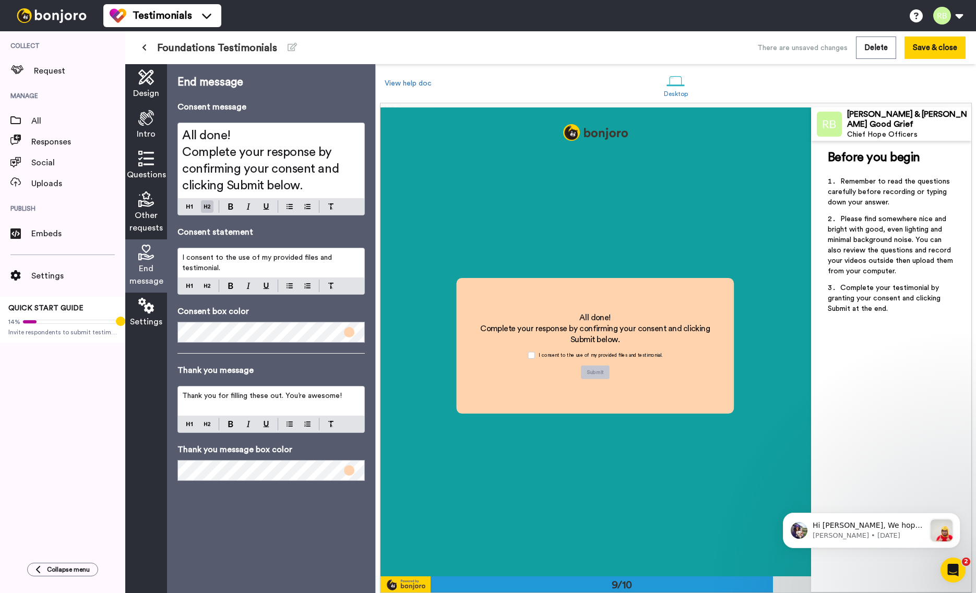
click at [205, 165] on span "Complete your response by confirming your consent and clicking Submit below." at bounding box center [262, 169] width 160 height 46
click at [344, 159] on h2 "Complete your response by confirming your consent and clicking Submit below." at bounding box center [271, 169] width 178 height 50
click at [240, 137] on h2 "All done!" at bounding box center [271, 135] width 178 height 17
drag, startPoint x: 336, startPoint y: 150, endPoint x: 169, endPoint y: 147, distance: 167.0
click at [169, 147] on div "End message Consent message All done! Thank you so much. Complete your response…" at bounding box center [271, 328] width 208 height 529
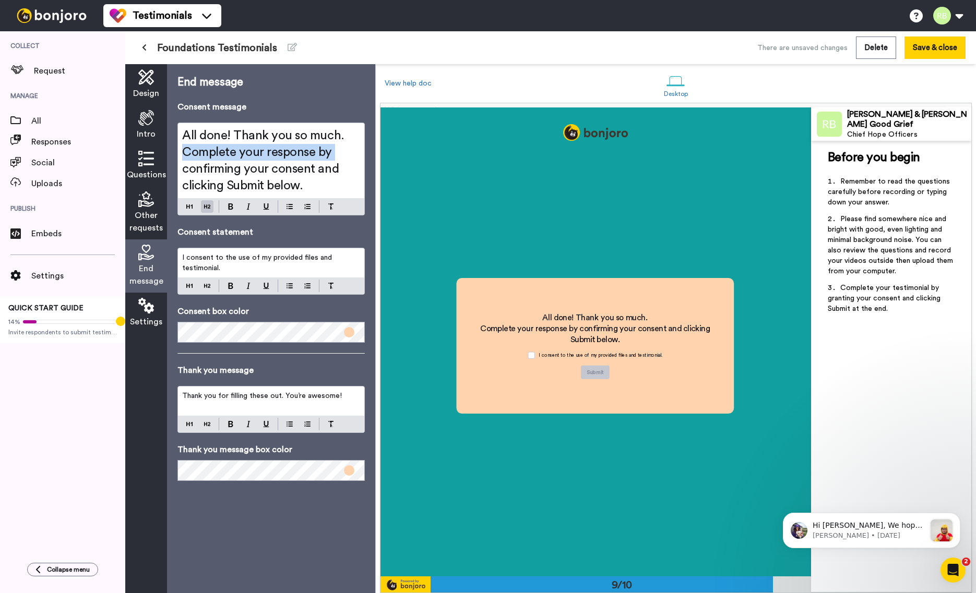
click at [245, 159] on span "Complete your response by confirming your consent and clicking Submit below." at bounding box center [262, 169] width 160 height 46
click at [298, 177] on span "Complete your response by confirming your consent and clicking Submit below." at bounding box center [262, 169] width 160 height 46
click at [330, 186] on h2 "Complete your response by confirming your consent and clicking Submit below." at bounding box center [271, 169] width 178 height 50
drag, startPoint x: 267, startPoint y: 181, endPoint x: 313, endPoint y: 150, distance: 55.0
click at [313, 150] on span "Complete your response by confirming your consent and clicking Submit below." at bounding box center [262, 169] width 160 height 46
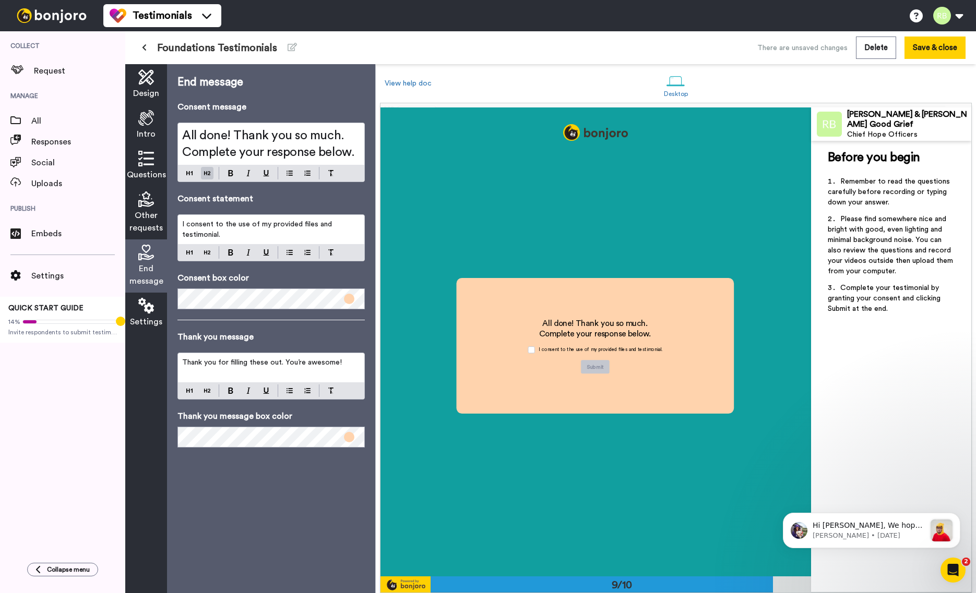
click at [237, 230] on p "I consent to the use of my provided files and testimonial." at bounding box center [271, 229] width 178 height 21
drag, startPoint x: 330, startPoint y: 225, endPoint x: 268, endPoint y: 225, distance: 61.6
click at [268, 225] on p "I consent to the use of my provided files and testimonial." at bounding box center [271, 229] width 178 height 21
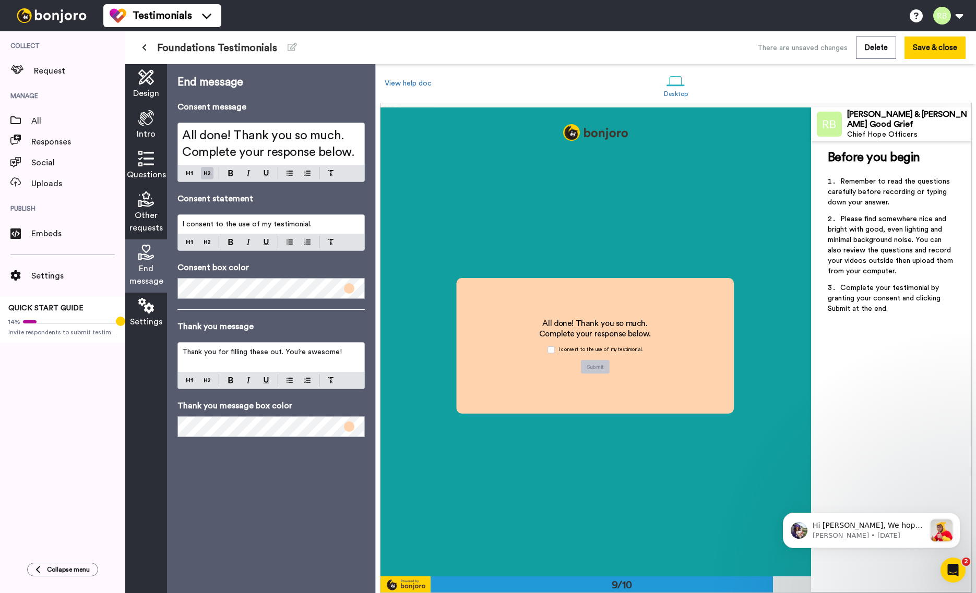
click at [304, 224] on span "I consent to the use of my testimonial." at bounding box center [246, 224] width 129 height 7
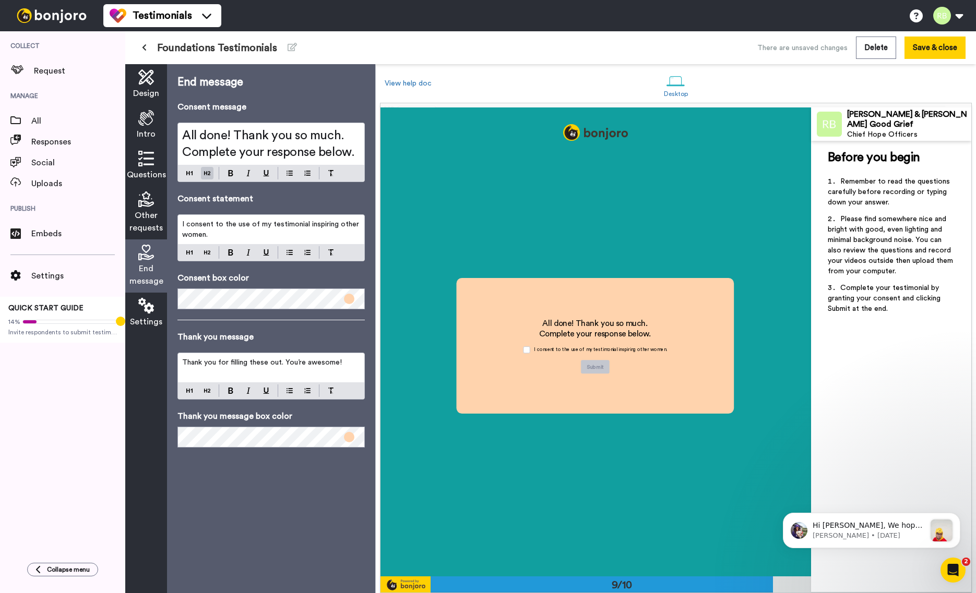
click at [271, 364] on span "Thank you for filling these out. You’re awesome!" at bounding box center [262, 362] width 160 height 7
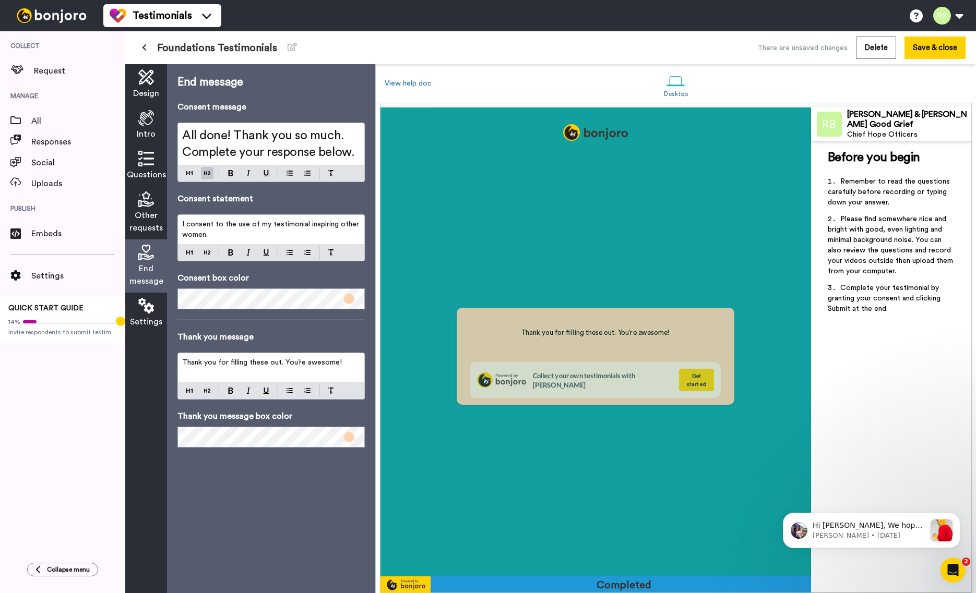
scroll to position [4215, 0]
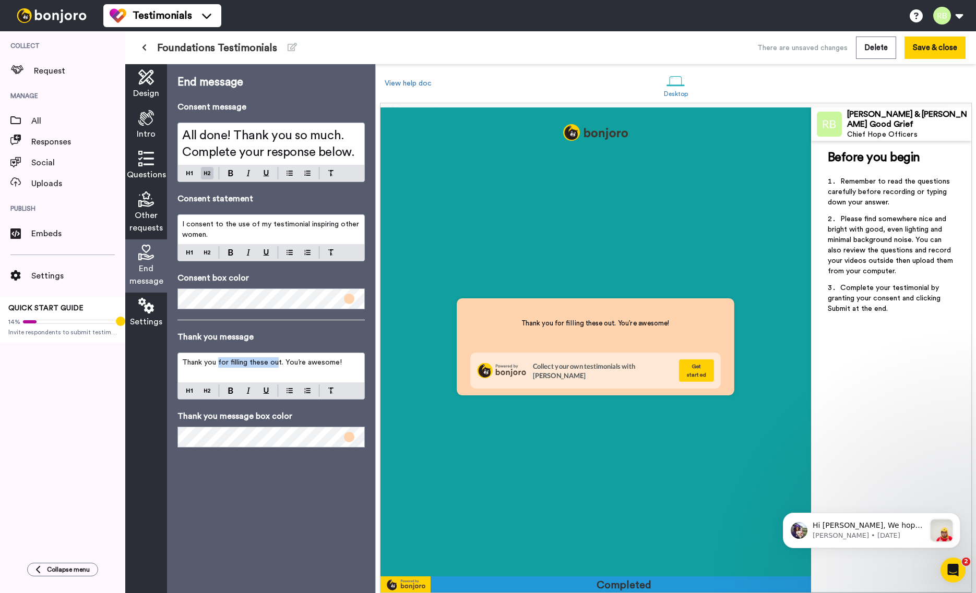
drag, startPoint x: 278, startPoint y: 362, endPoint x: 218, endPoint y: 364, distance: 60.6
click at [218, 364] on span "Thank you for filling these out. You’re awesome!" at bounding box center [262, 362] width 160 height 7
click at [293, 501] on div "End message Consent message All done! Thank you so much. Complete your response…" at bounding box center [271, 328] width 208 height 529
click at [142, 313] on icon at bounding box center [146, 306] width 16 height 16
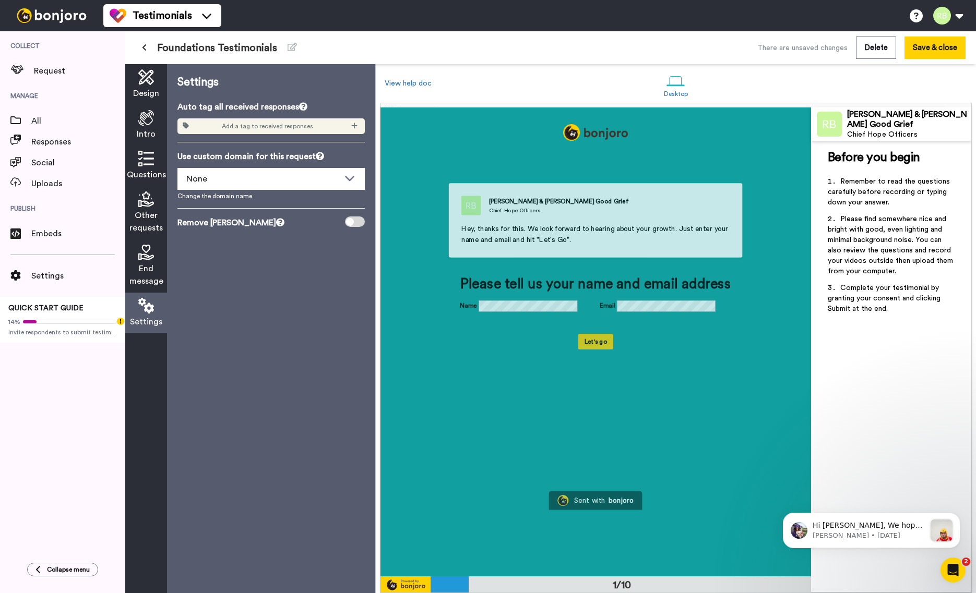
scroll to position [0, 0]
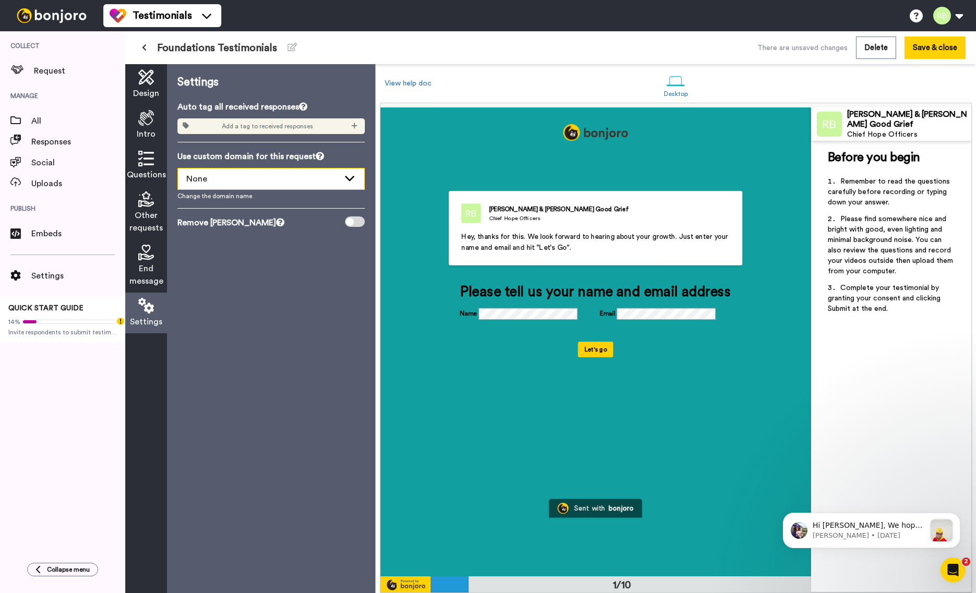
click at [297, 177] on div "None" at bounding box center [262, 179] width 153 height 13
click at [290, 158] on p "Use custom domain for this request" at bounding box center [270, 156] width 187 height 13
click at [357, 126] on icon at bounding box center [354, 125] width 6 height 7
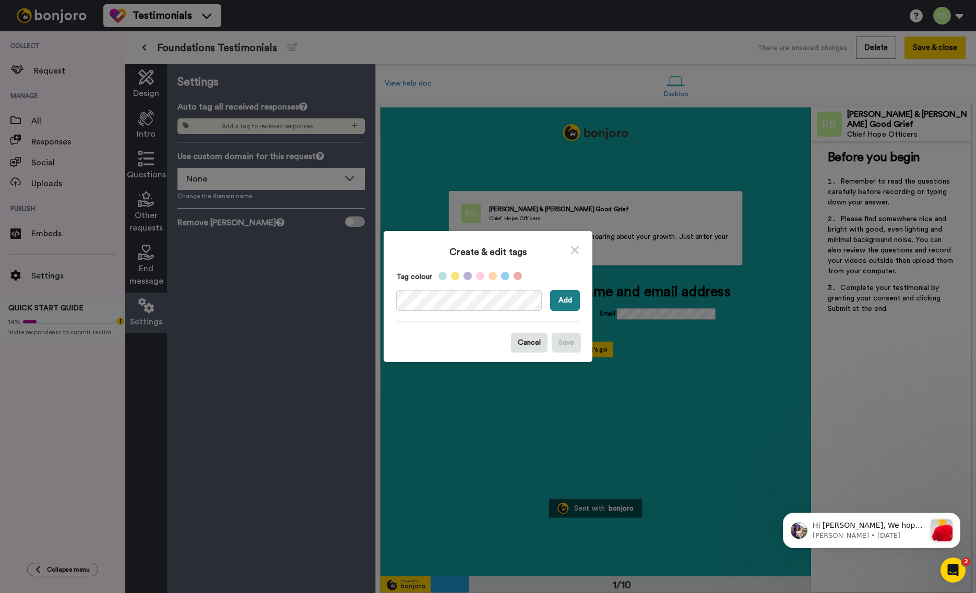
click at [556, 301] on button "Add" at bounding box center [565, 300] width 30 height 21
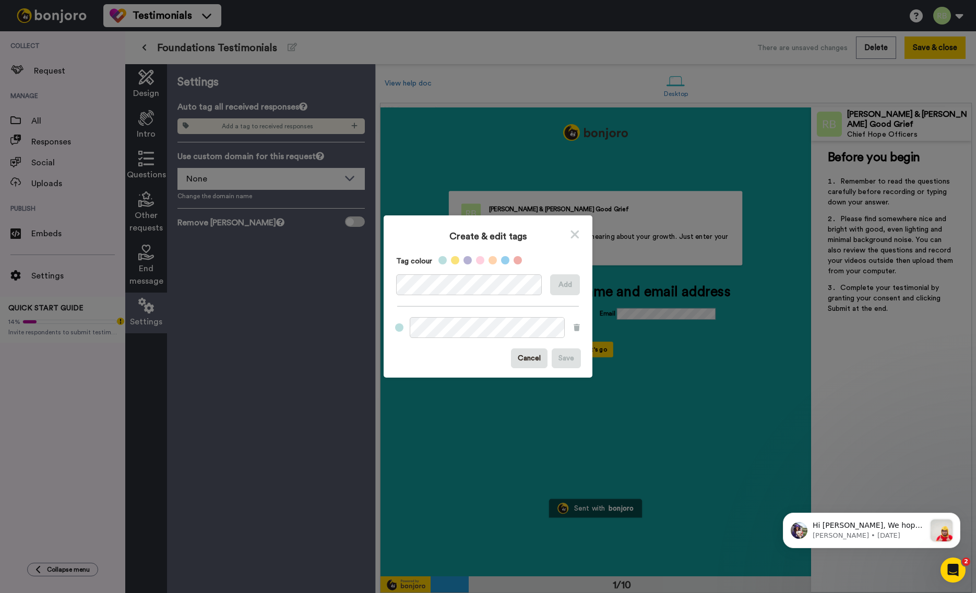
click at [576, 232] on icon at bounding box center [575, 234] width 10 height 13
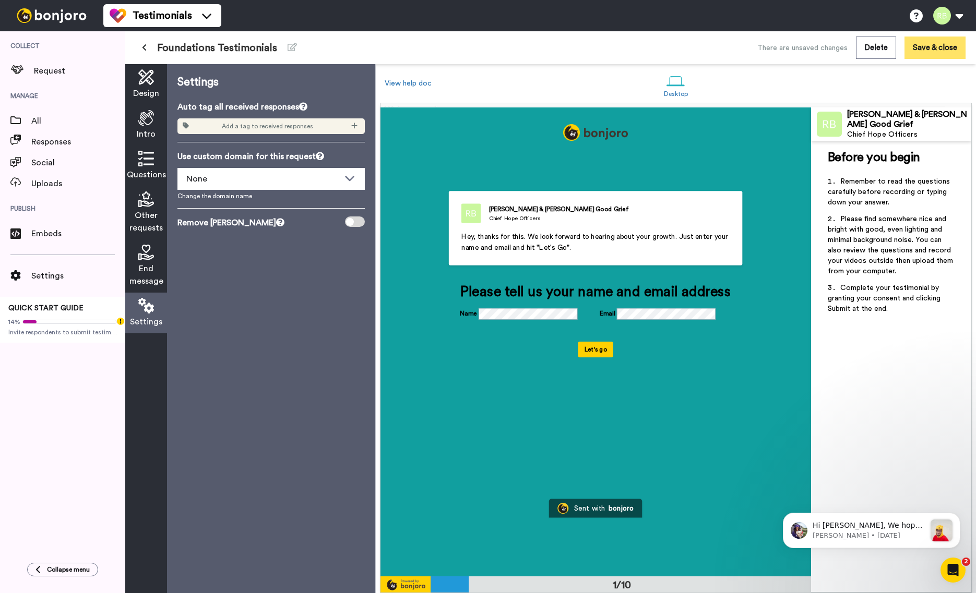
click at [939, 53] on button "Save & close" at bounding box center [934, 48] width 61 height 22
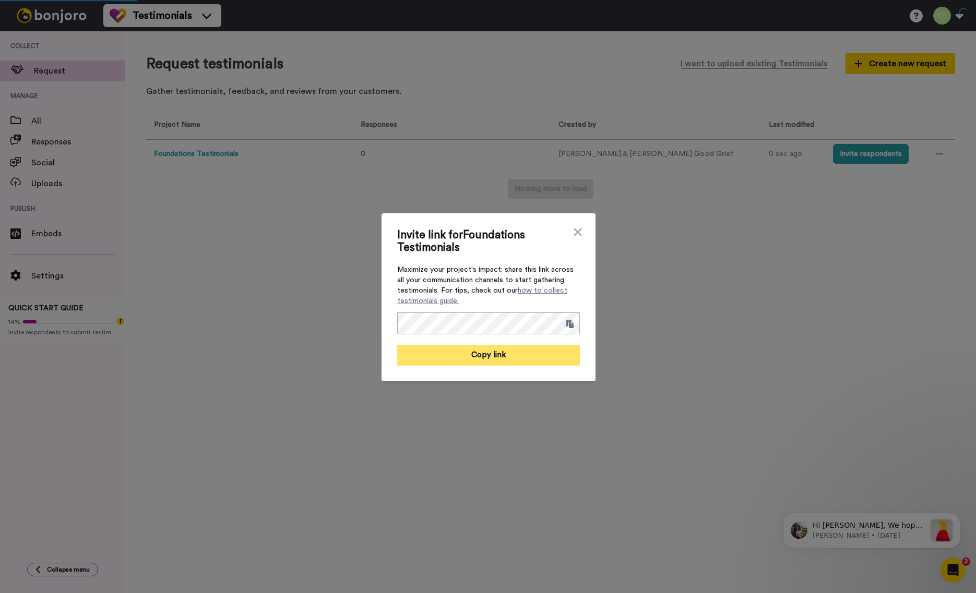
click at [529, 363] on button "Copy link" at bounding box center [488, 355] width 183 height 21
